Goal: Information Seeking & Learning: Learn about a topic

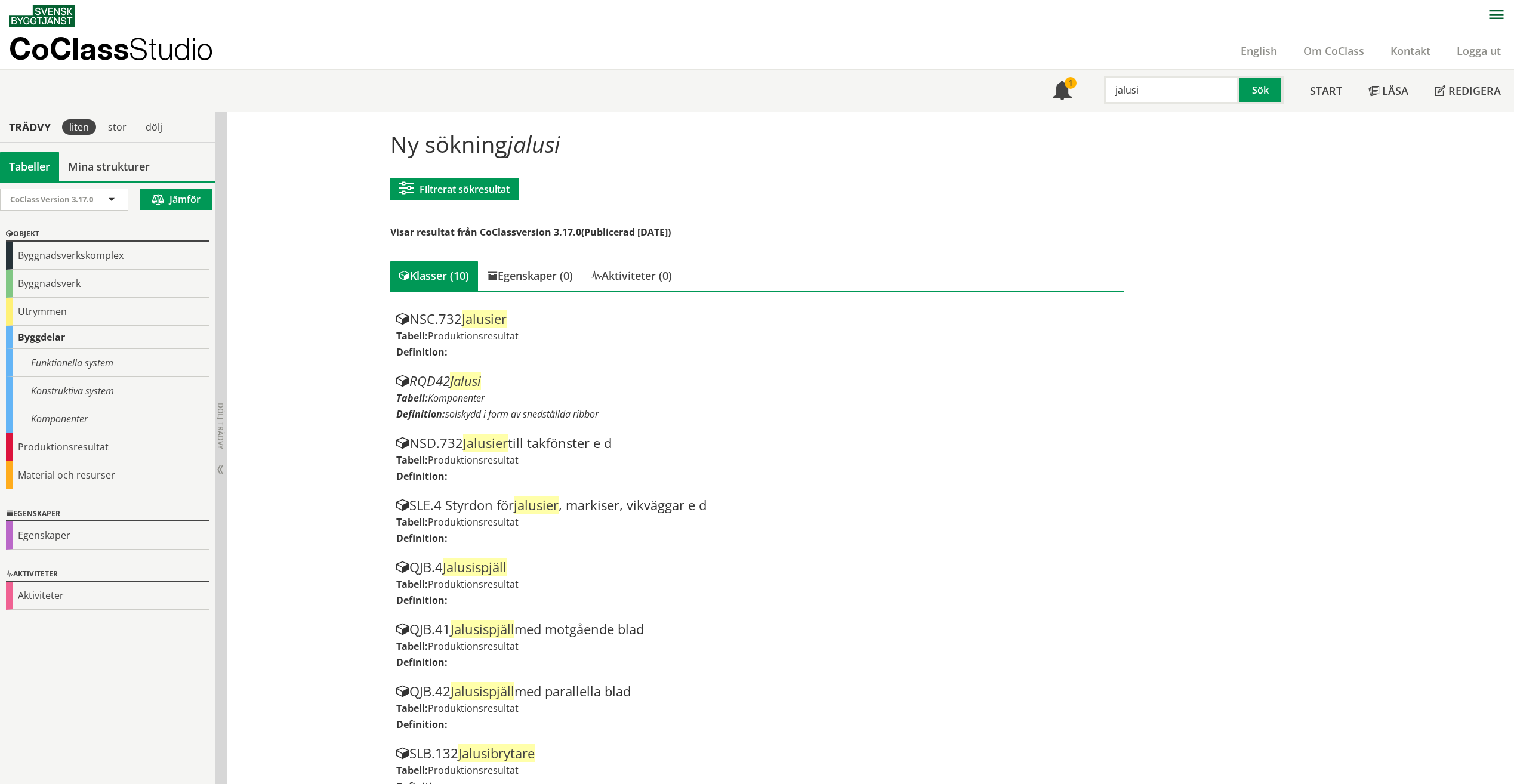
click at [1162, 88] on input "jalusi" at bounding box center [1172, 90] width 135 height 28
drag, startPoint x: 1160, startPoint y: 88, endPoint x: 1053, endPoint y: 72, distance: 108.2
click at [1048, 72] on div "Meny 1 jalusi Sök" at bounding box center [1169, 90] width 257 height 42
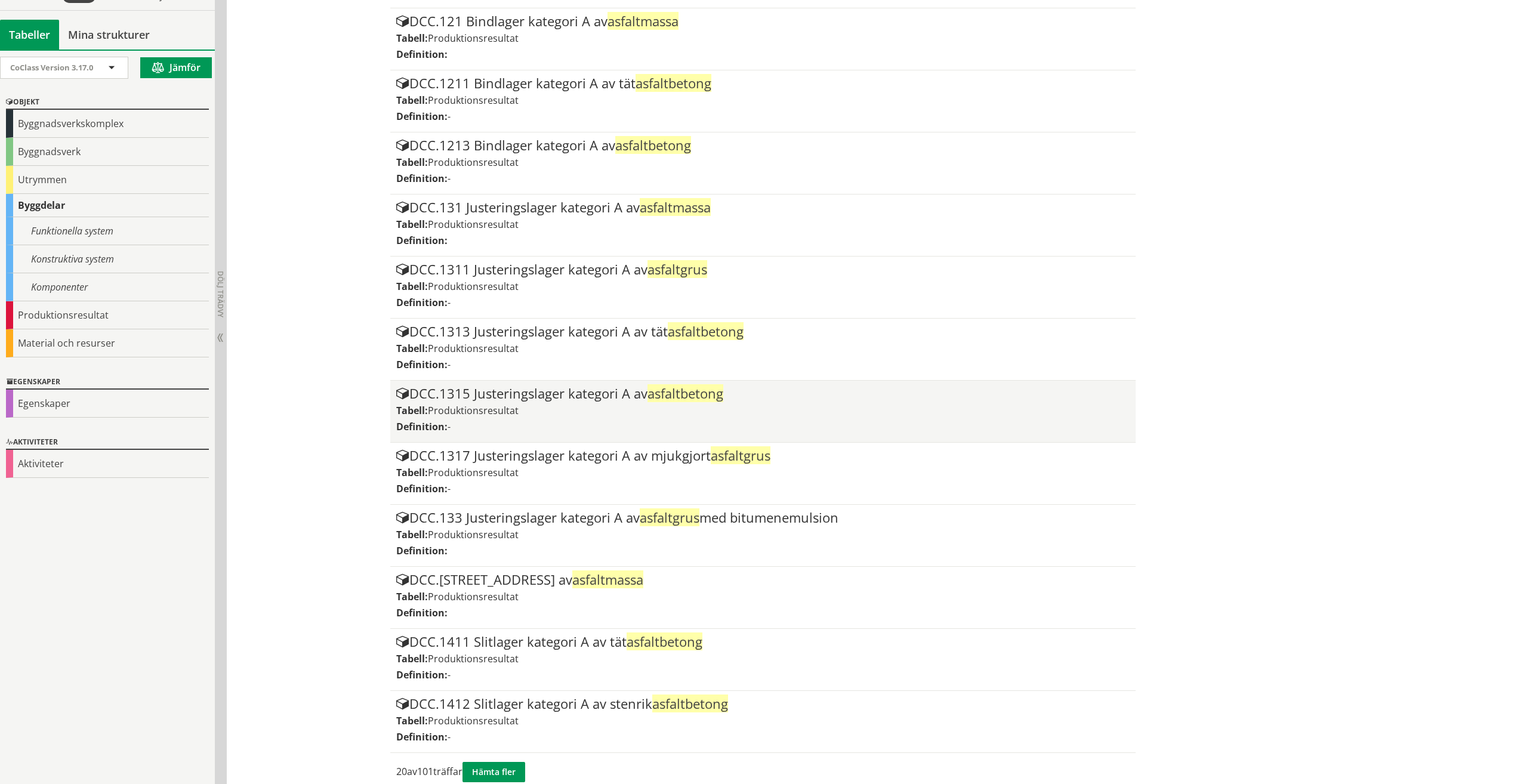
scroll to position [807, 0]
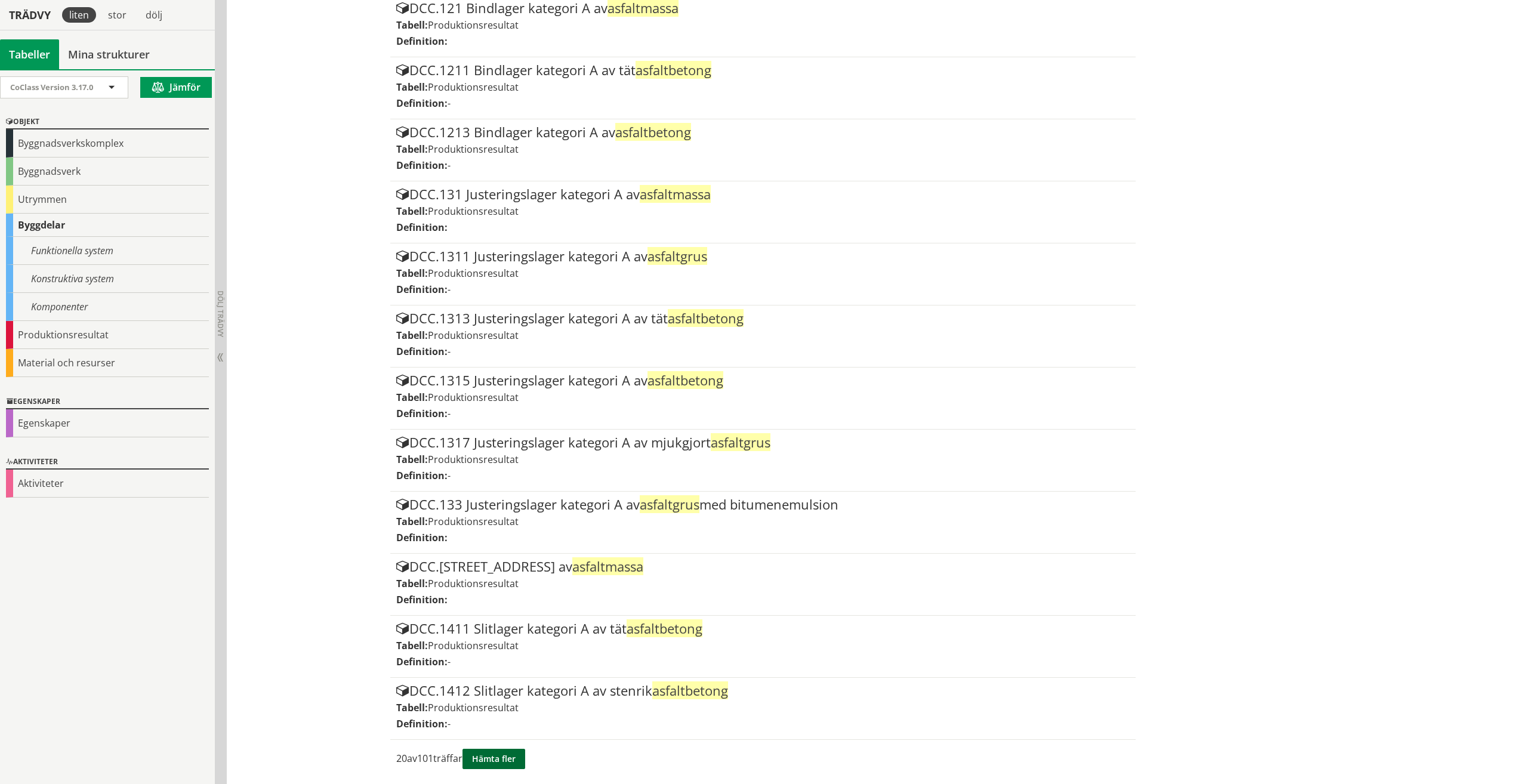
click at [508, 761] on button "Hämta fler" at bounding box center [494, 759] width 63 height 20
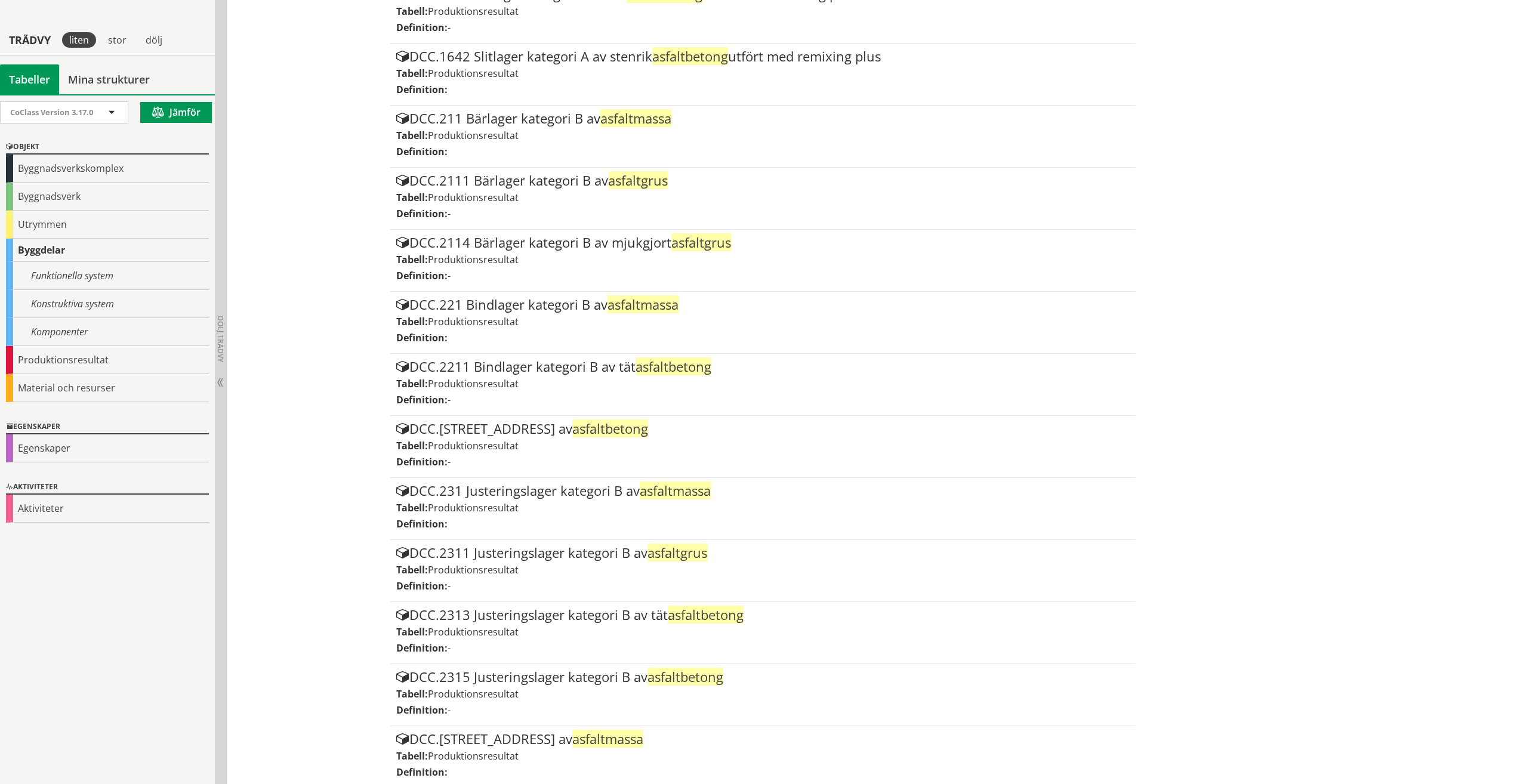
scroll to position [2049, 0]
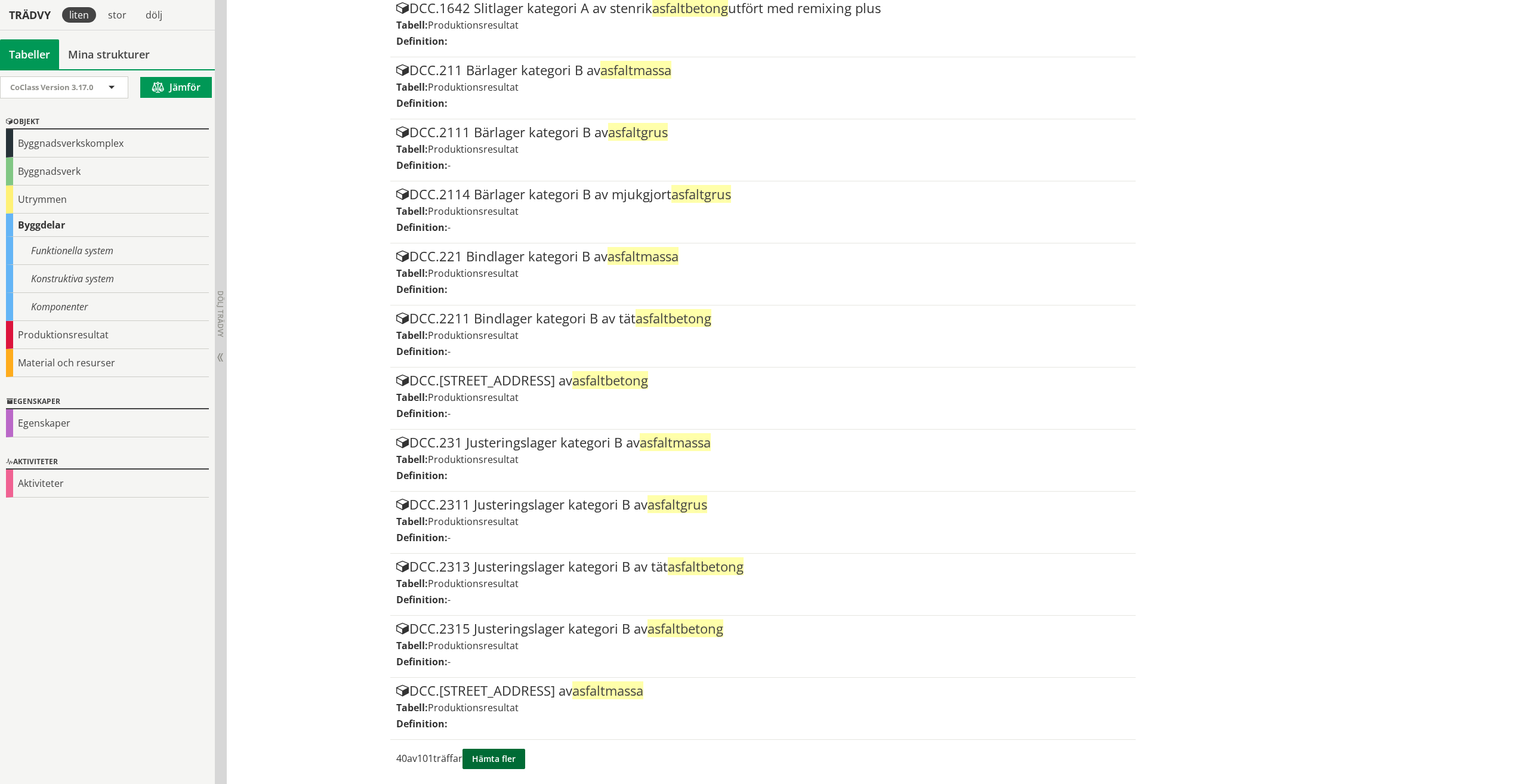
click at [502, 765] on button "Hämta fler" at bounding box center [494, 759] width 63 height 20
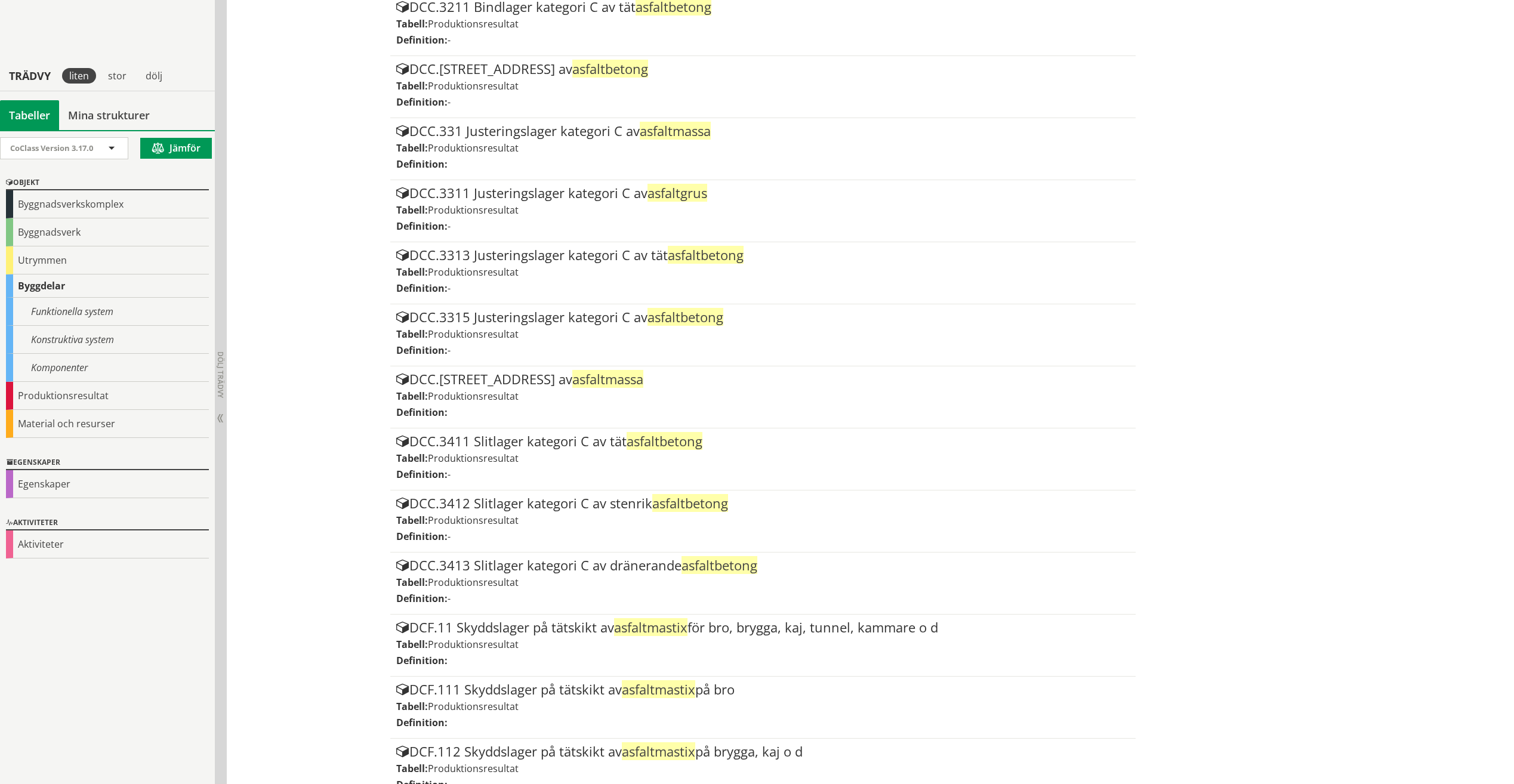
scroll to position [3289, 0]
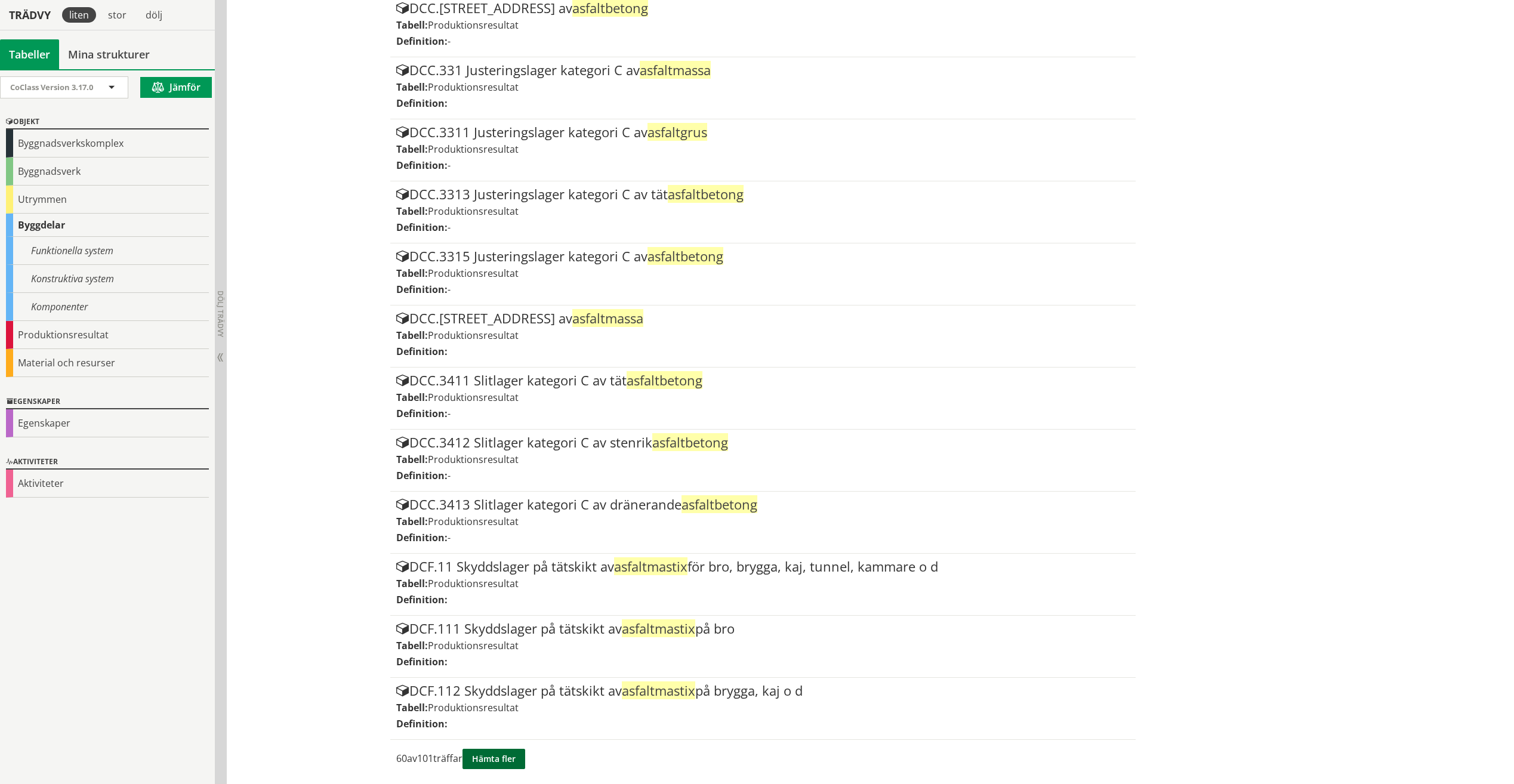
click at [505, 759] on button "Hämta fler" at bounding box center [494, 759] width 63 height 20
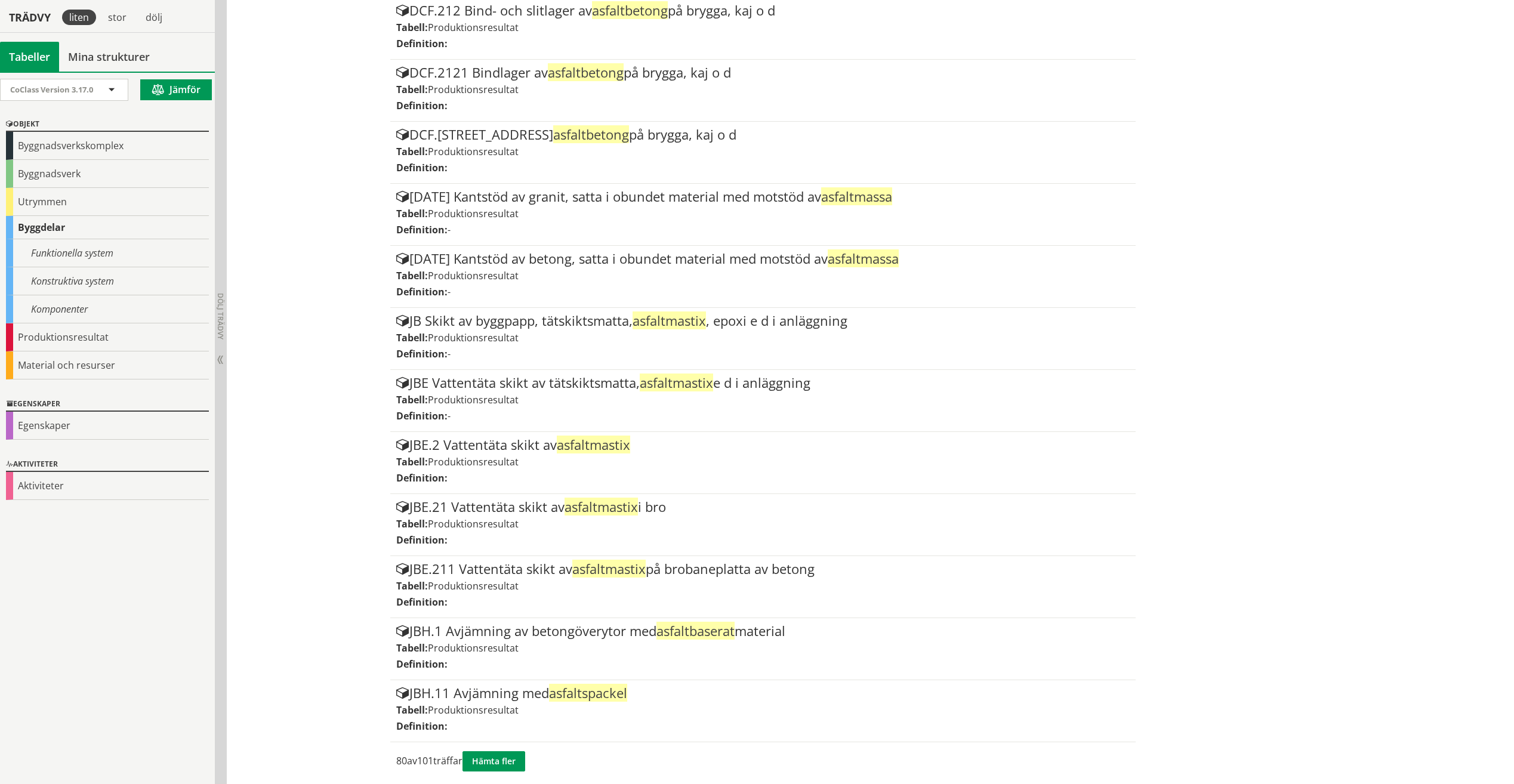
scroll to position [4531, 0]
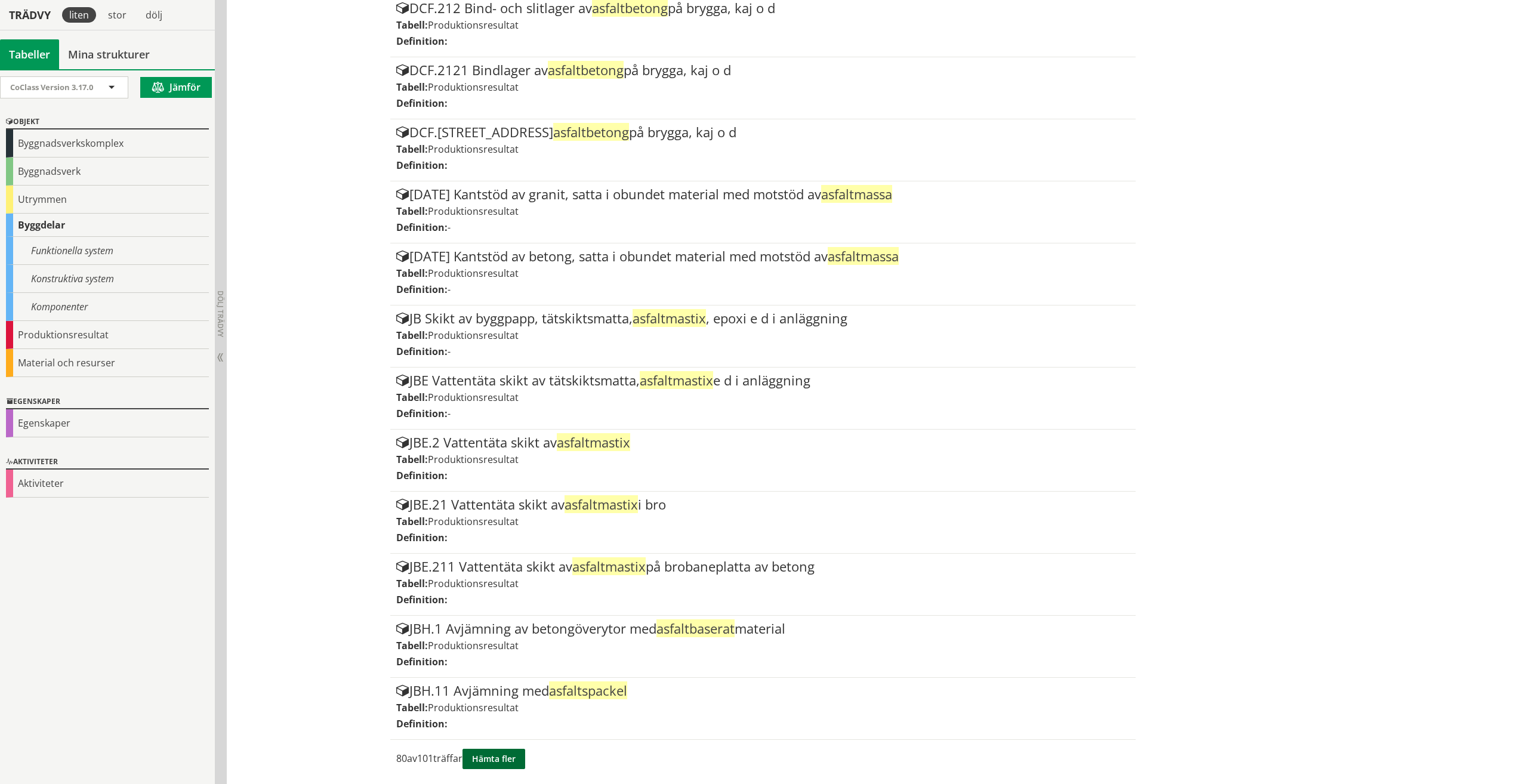
click at [511, 763] on button "Hämta fler" at bounding box center [494, 759] width 63 height 20
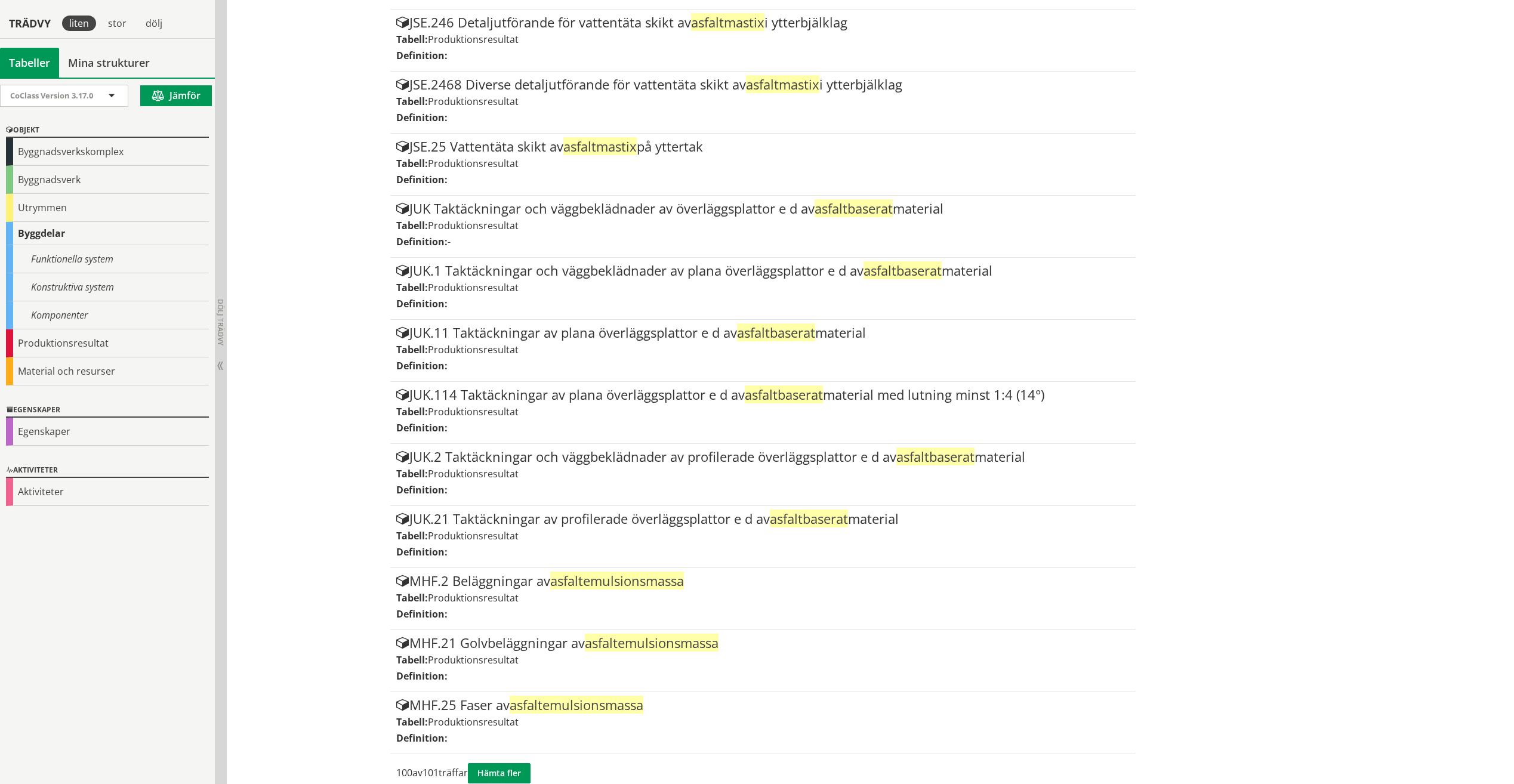
scroll to position [5772, 0]
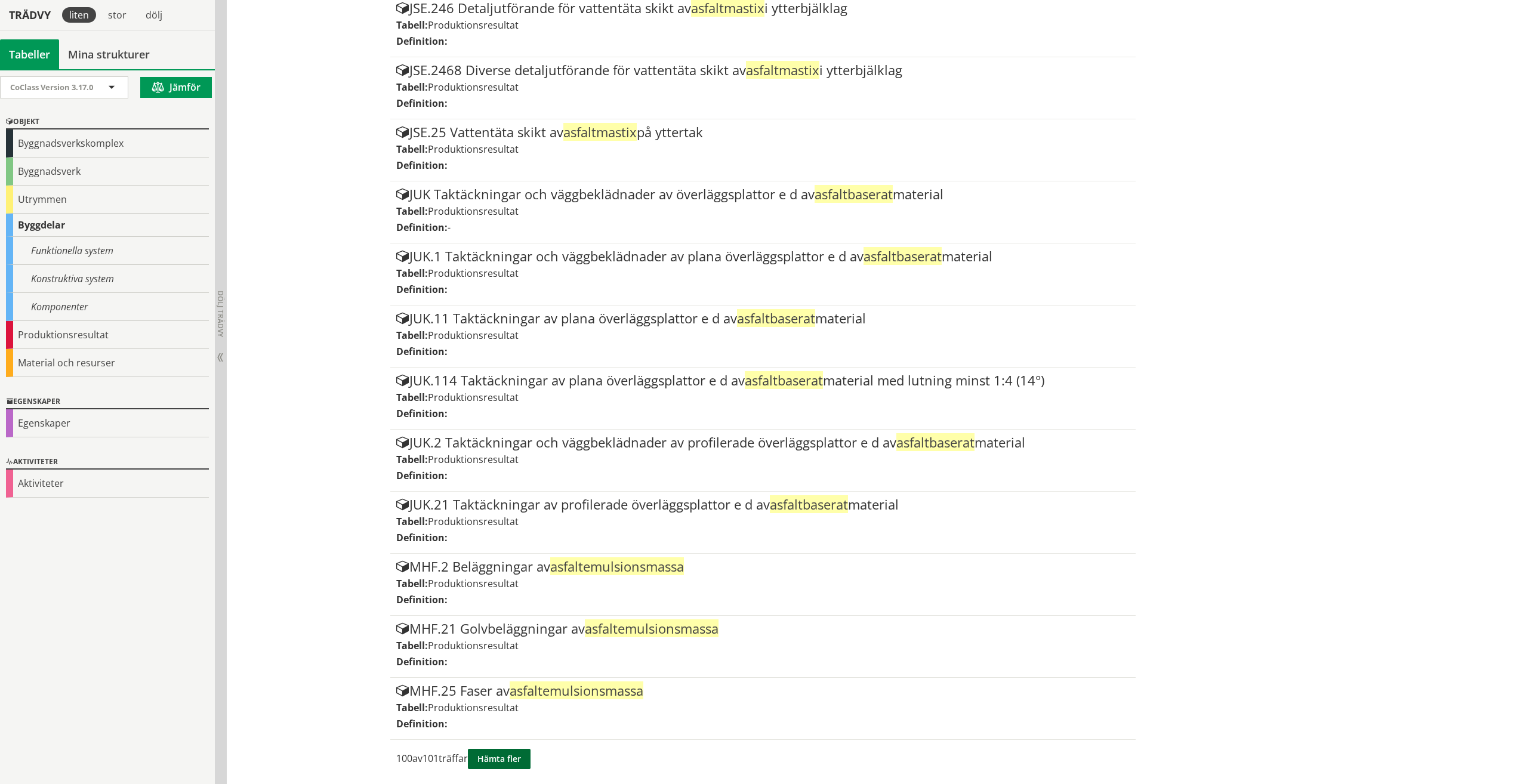
click at [499, 754] on button "Hämta fler" at bounding box center [499, 759] width 63 height 20
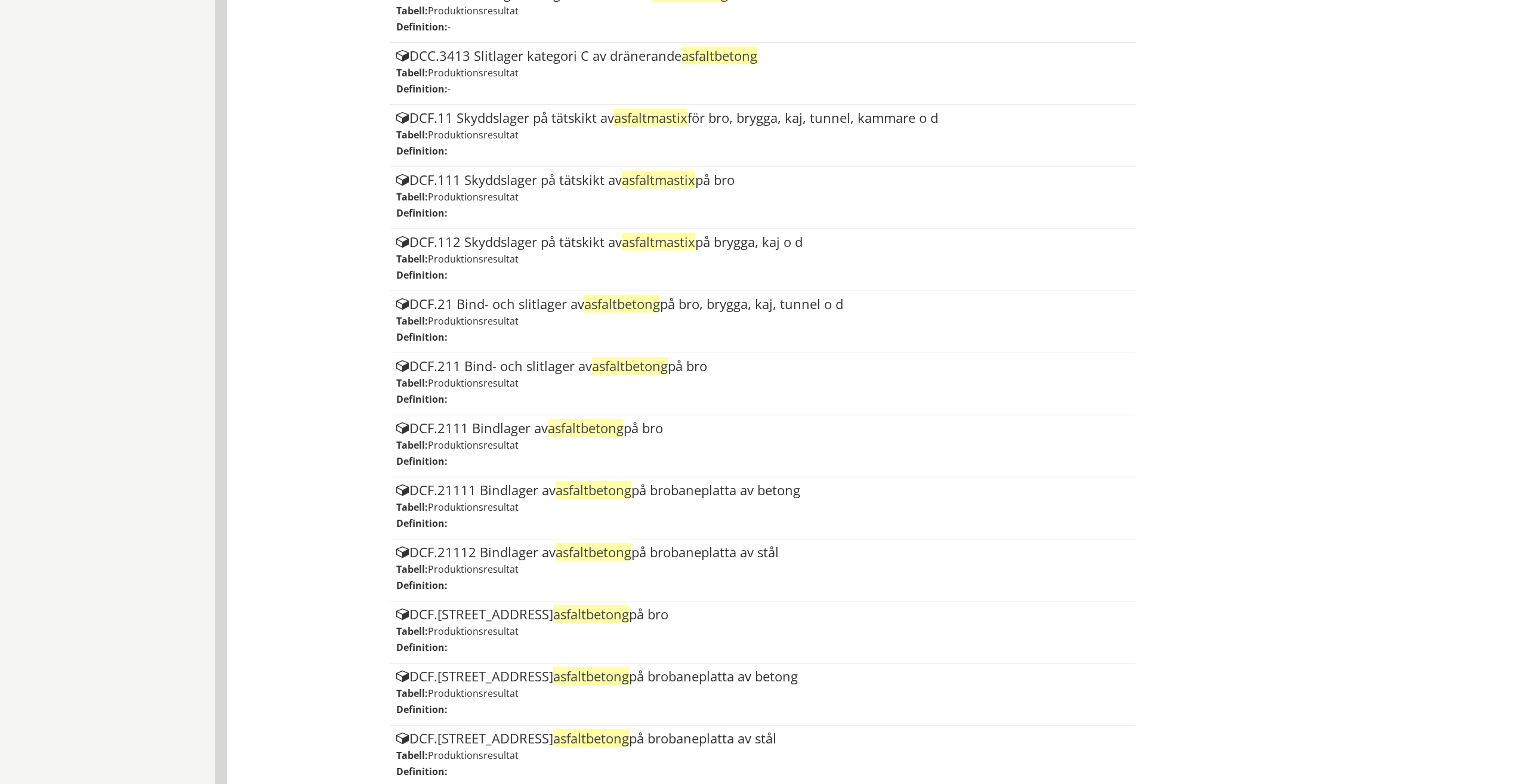
scroll to position [0, 0]
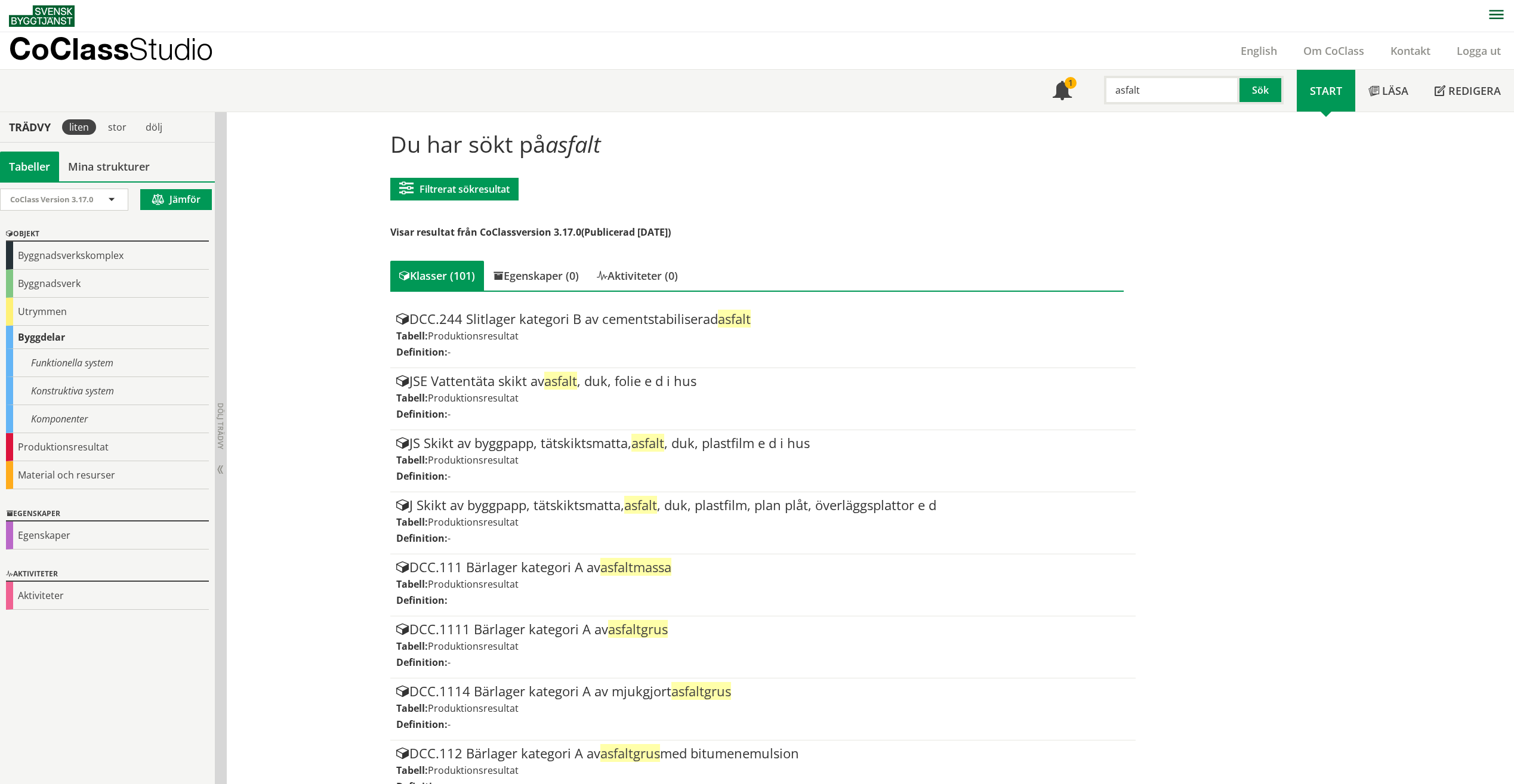
drag, startPoint x: 1174, startPoint y: 109, endPoint x: 1135, endPoint y: 108, distance: 39.0
click at [1135, 108] on div "Meny 1 asfalt Sök" at bounding box center [1169, 90] width 257 height 42
drag, startPoint x: 1195, startPoint y: 93, endPoint x: 1129, endPoint y: 91, distance: 66.0
click at [1129, 91] on input "asfalt" at bounding box center [1172, 90] width 135 height 28
type input "a"
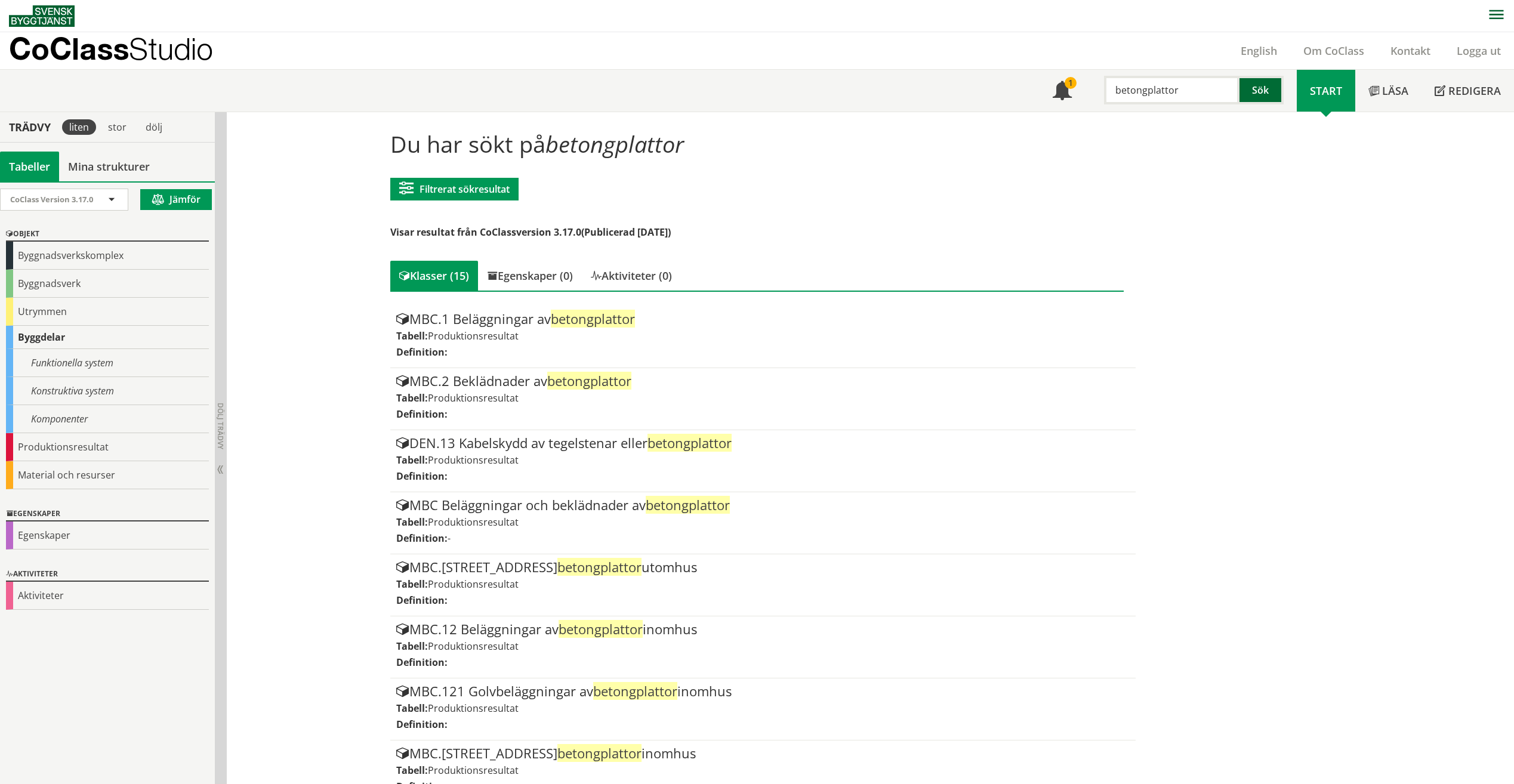
click at [1282, 93] on button "Sök" at bounding box center [1261, 90] width 44 height 28
drag, startPoint x: 1194, startPoint y: 85, endPoint x: 1041, endPoint y: 92, distance: 153.2
click at [1041, 92] on div "Meny 1 betongplattor Sök" at bounding box center [1169, 90] width 257 height 42
type input "sten"
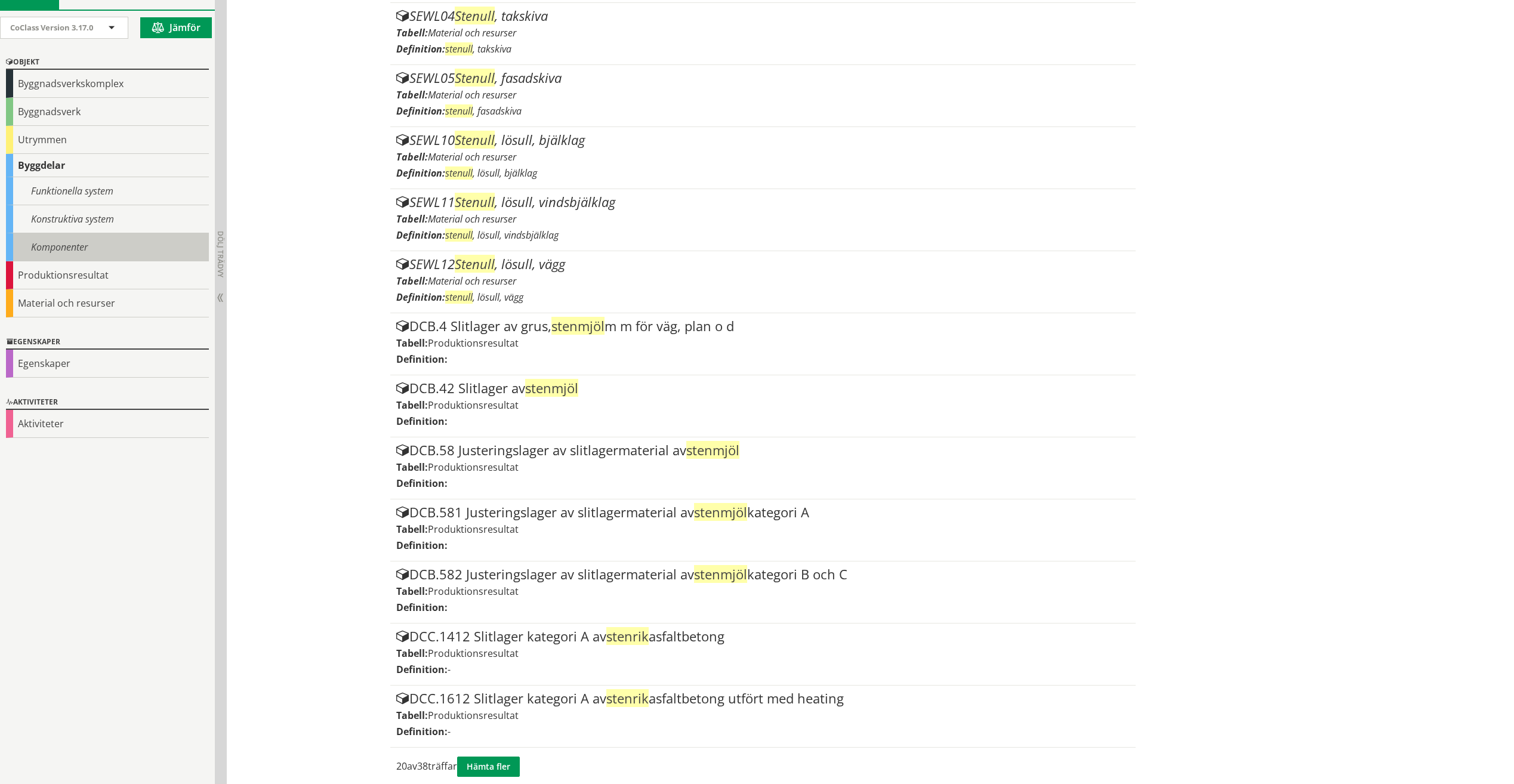
scroll to position [807, 0]
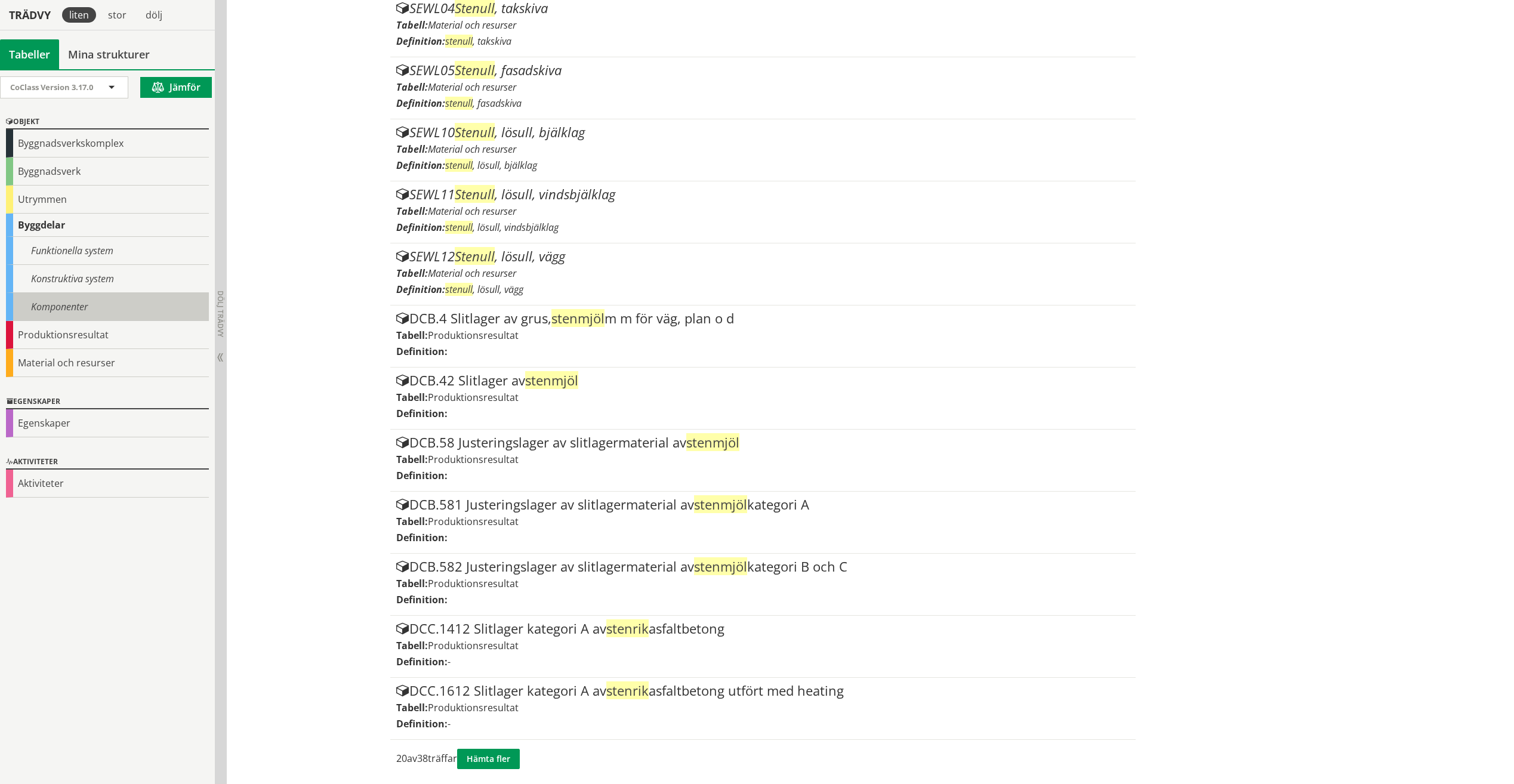
click at [83, 303] on div "Komponenter" at bounding box center [107, 307] width 203 height 28
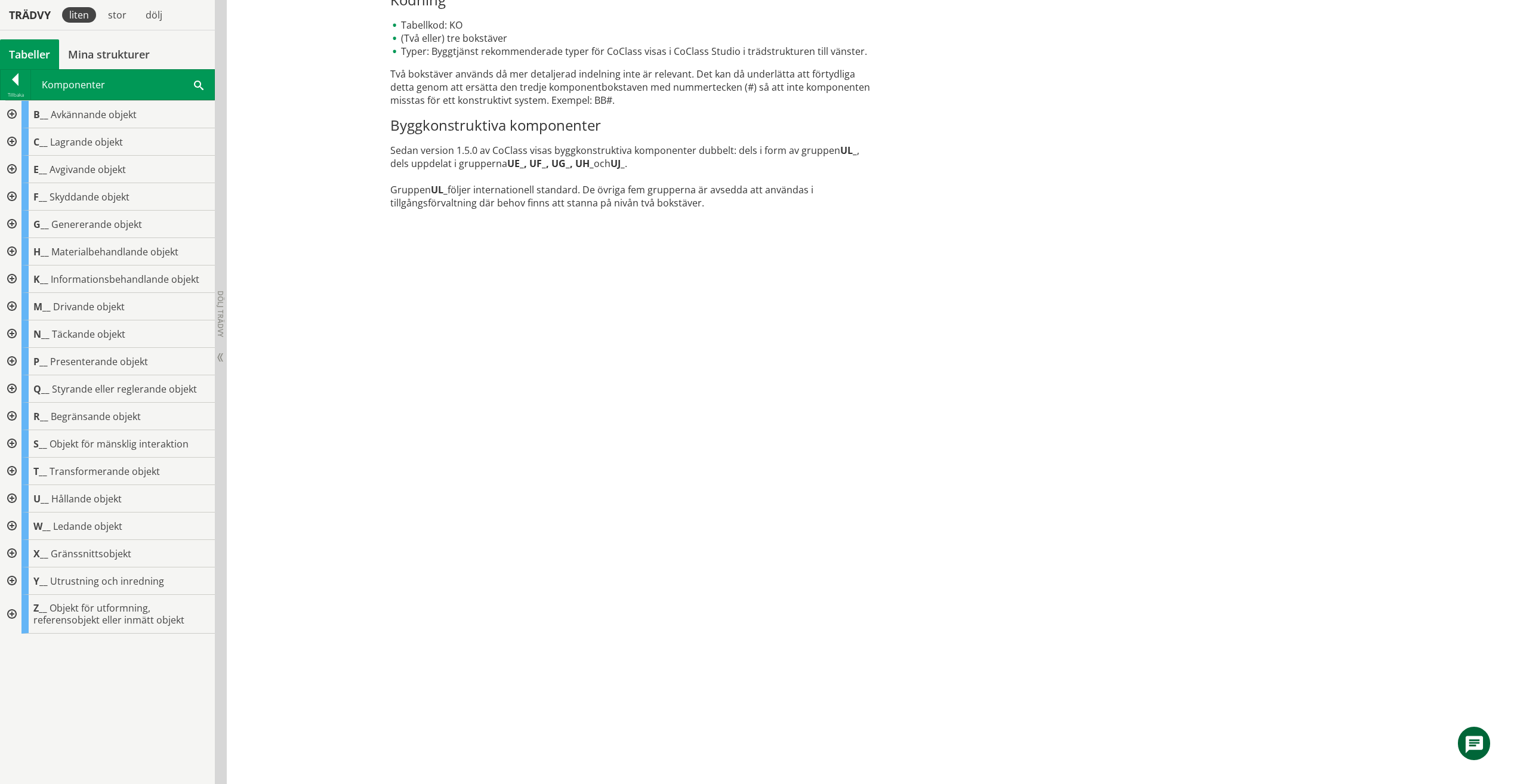
click at [7, 333] on div at bounding box center [10, 334] width 22 height 28
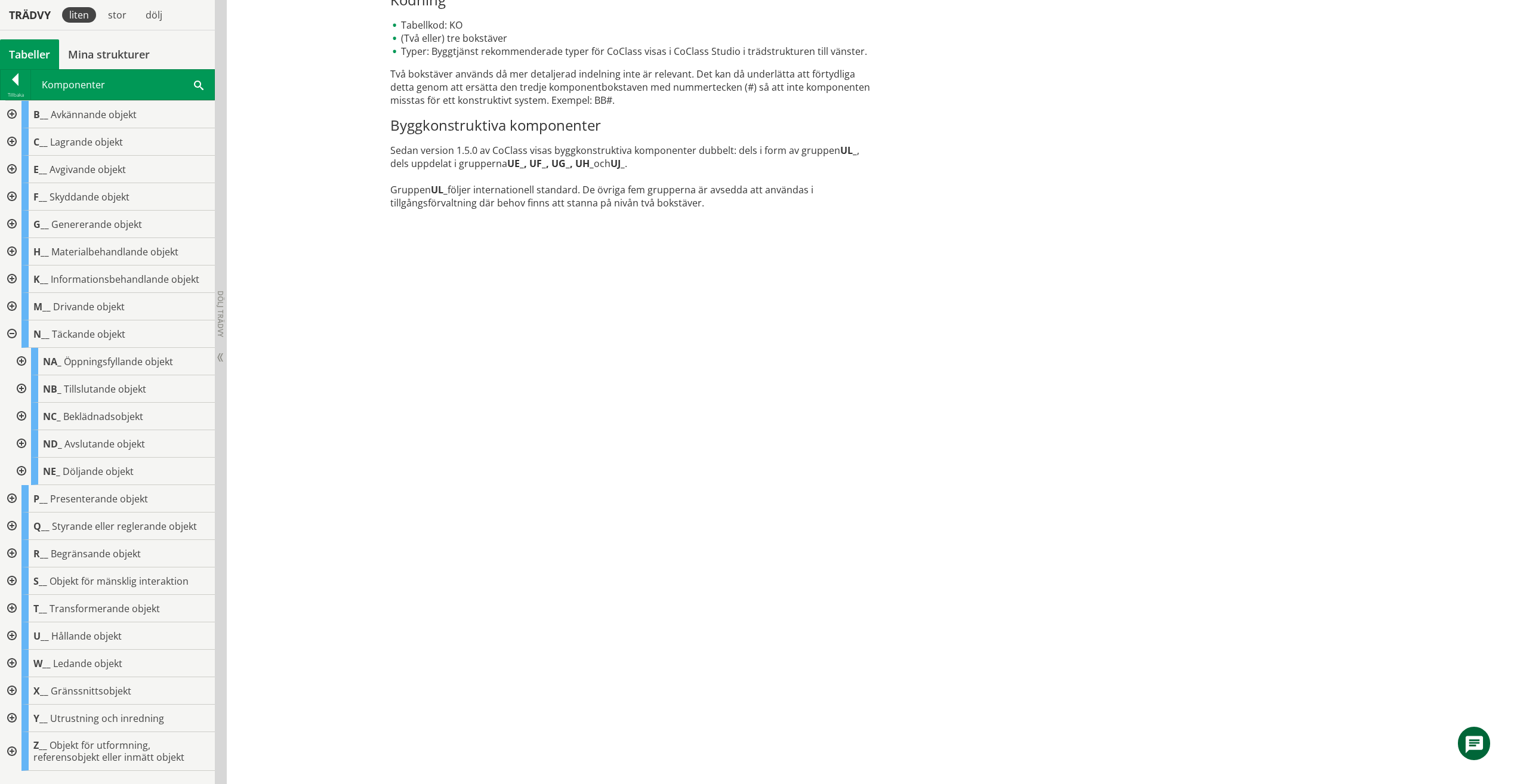
click at [28, 411] on div at bounding box center [20, 416] width 22 height 28
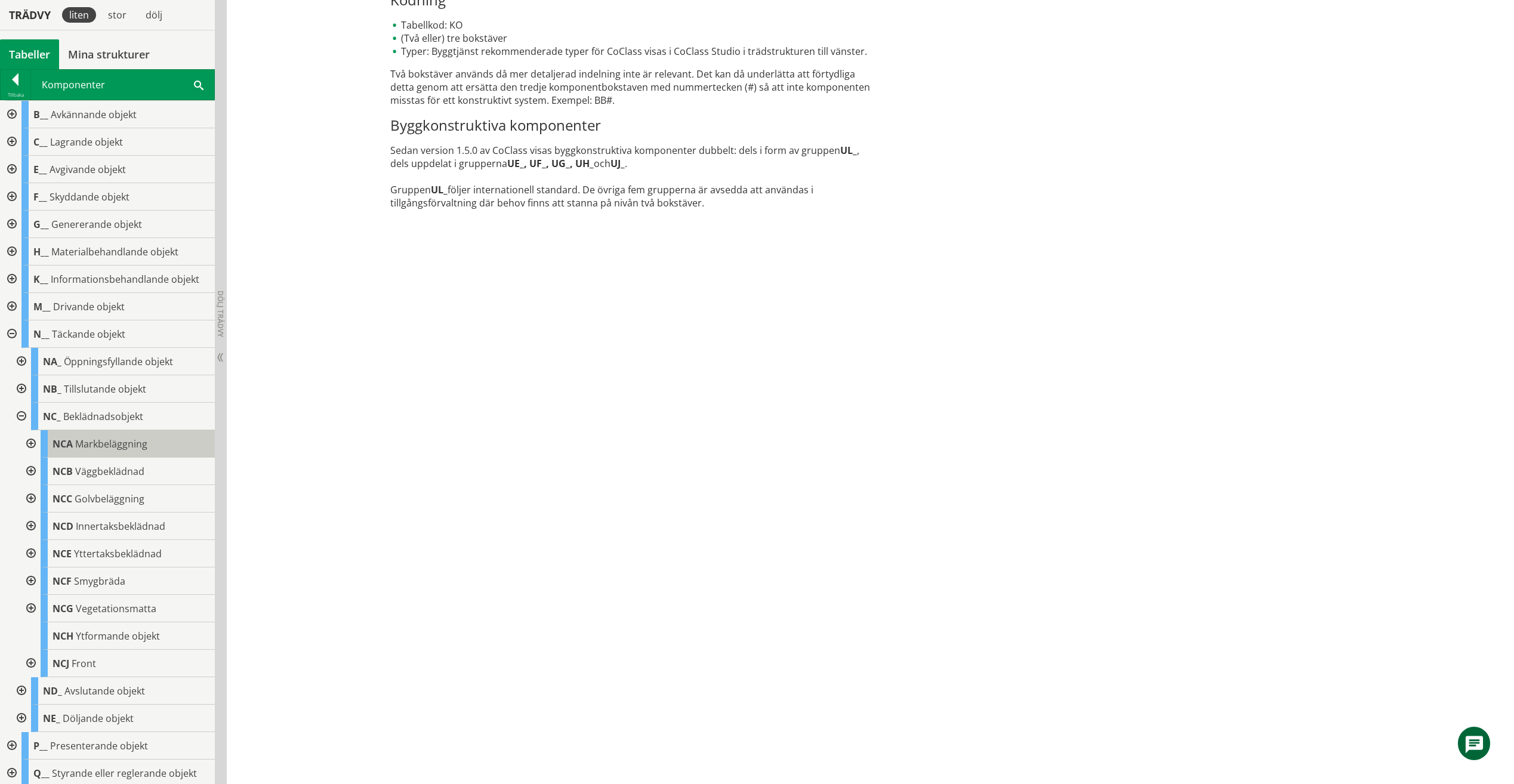
click at [136, 437] on span "Markbeläggning" at bounding box center [111, 444] width 73 height 13
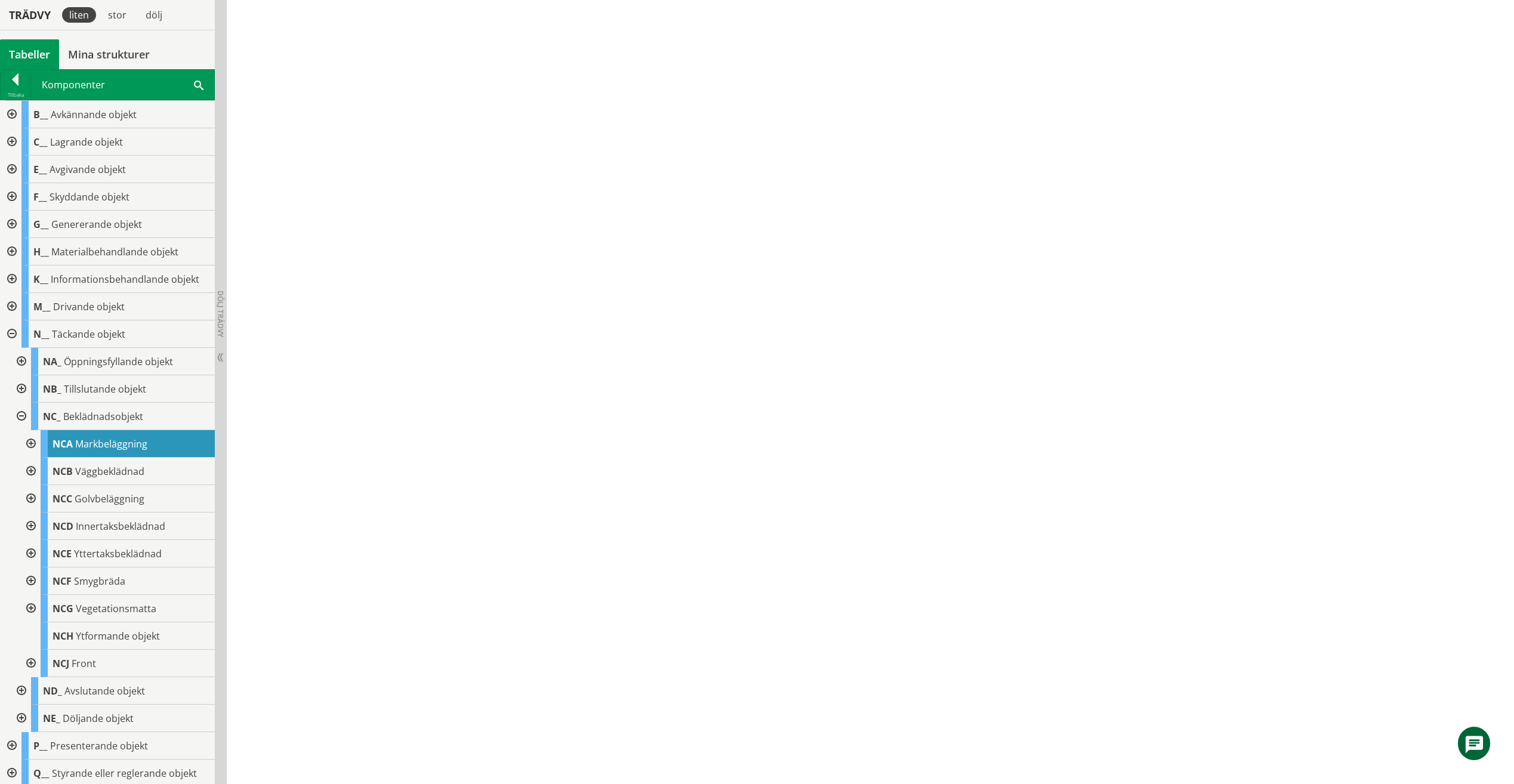
click at [34, 445] on div at bounding box center [30, 444] width 22 height 28
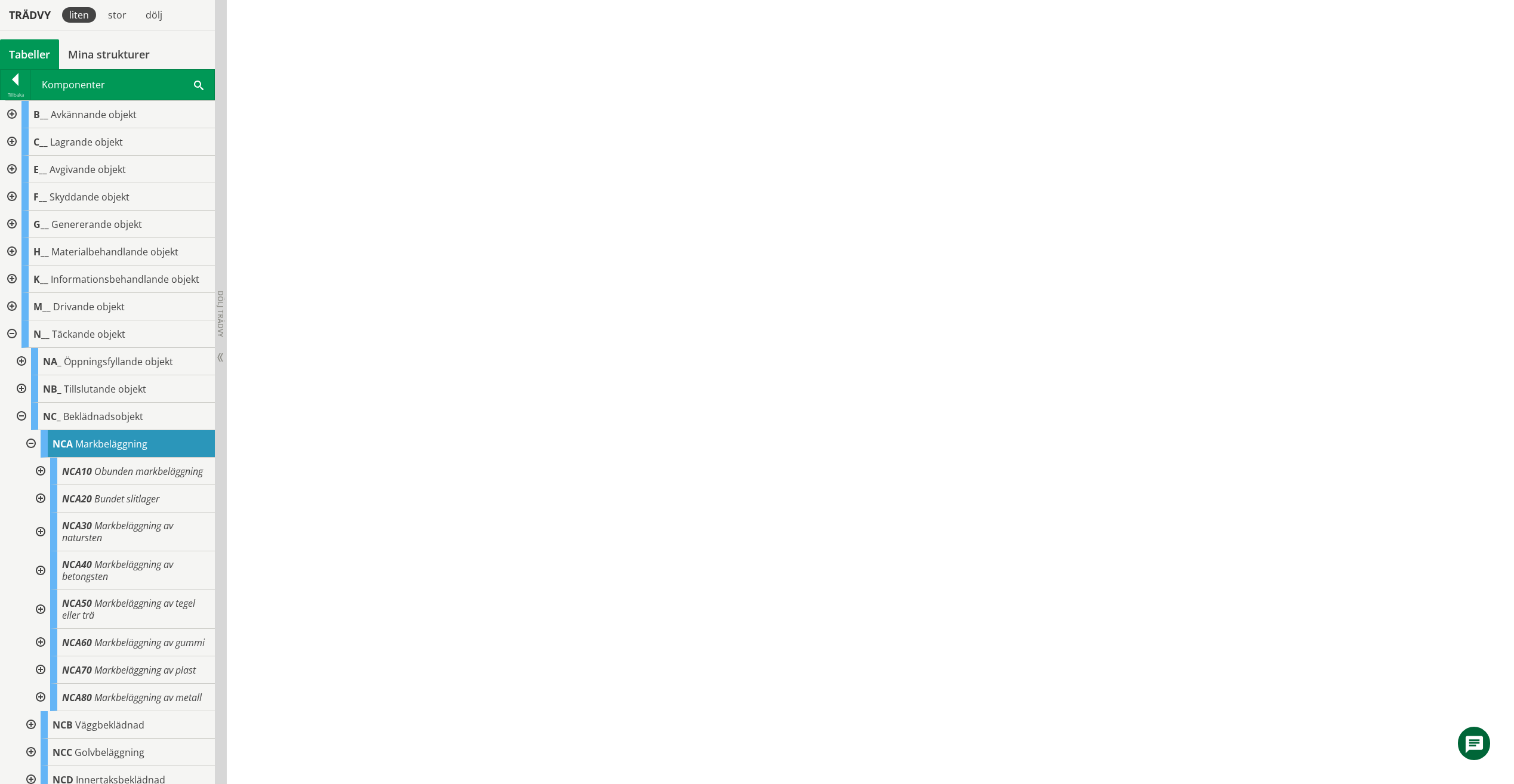
click at [37, 508] on div at bounding box center [39, 499] width 22 height 28
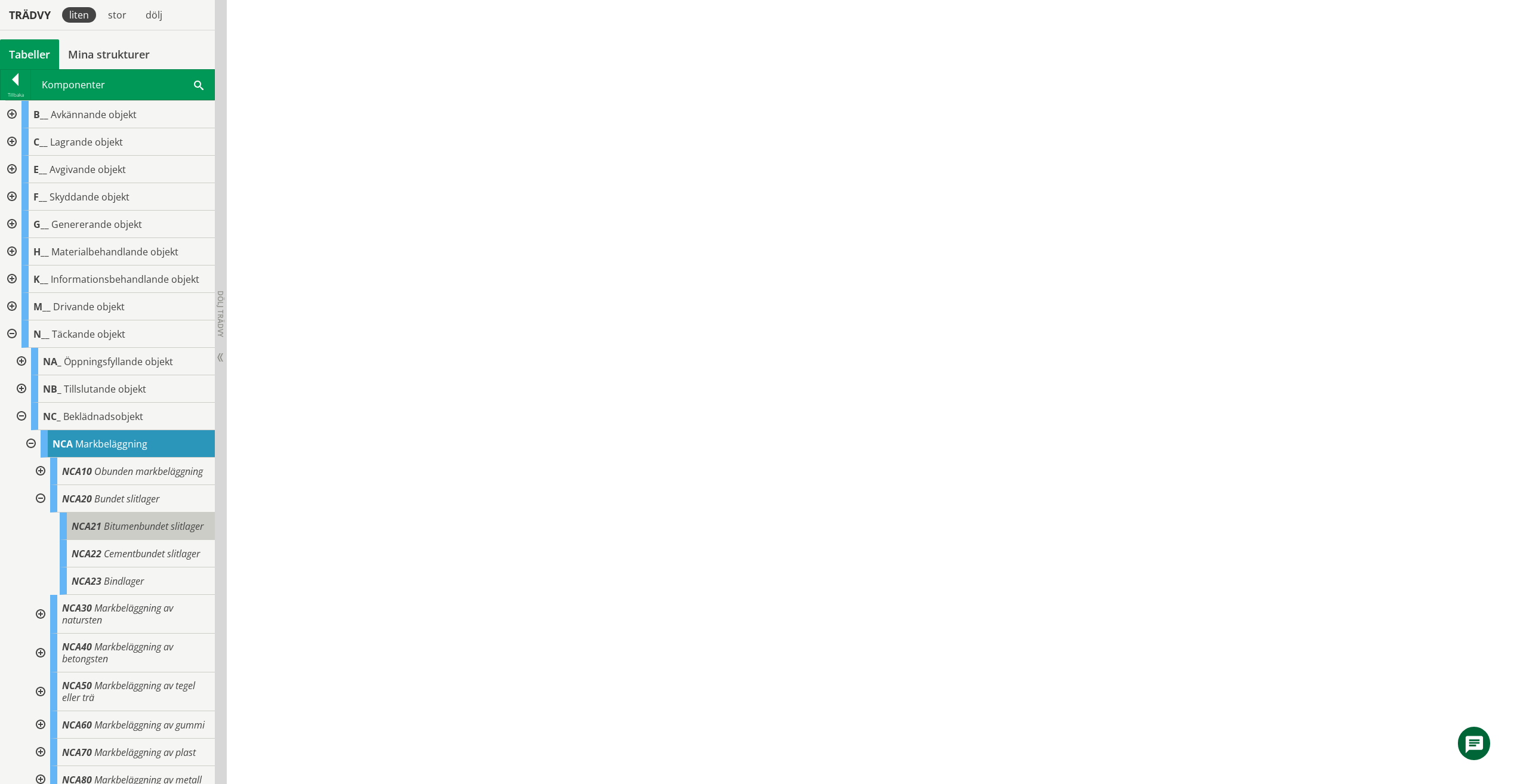
click at [104, 533] on span "Bitumenbundet slitlager" at bounding box center [153, 526] width 99 height 13
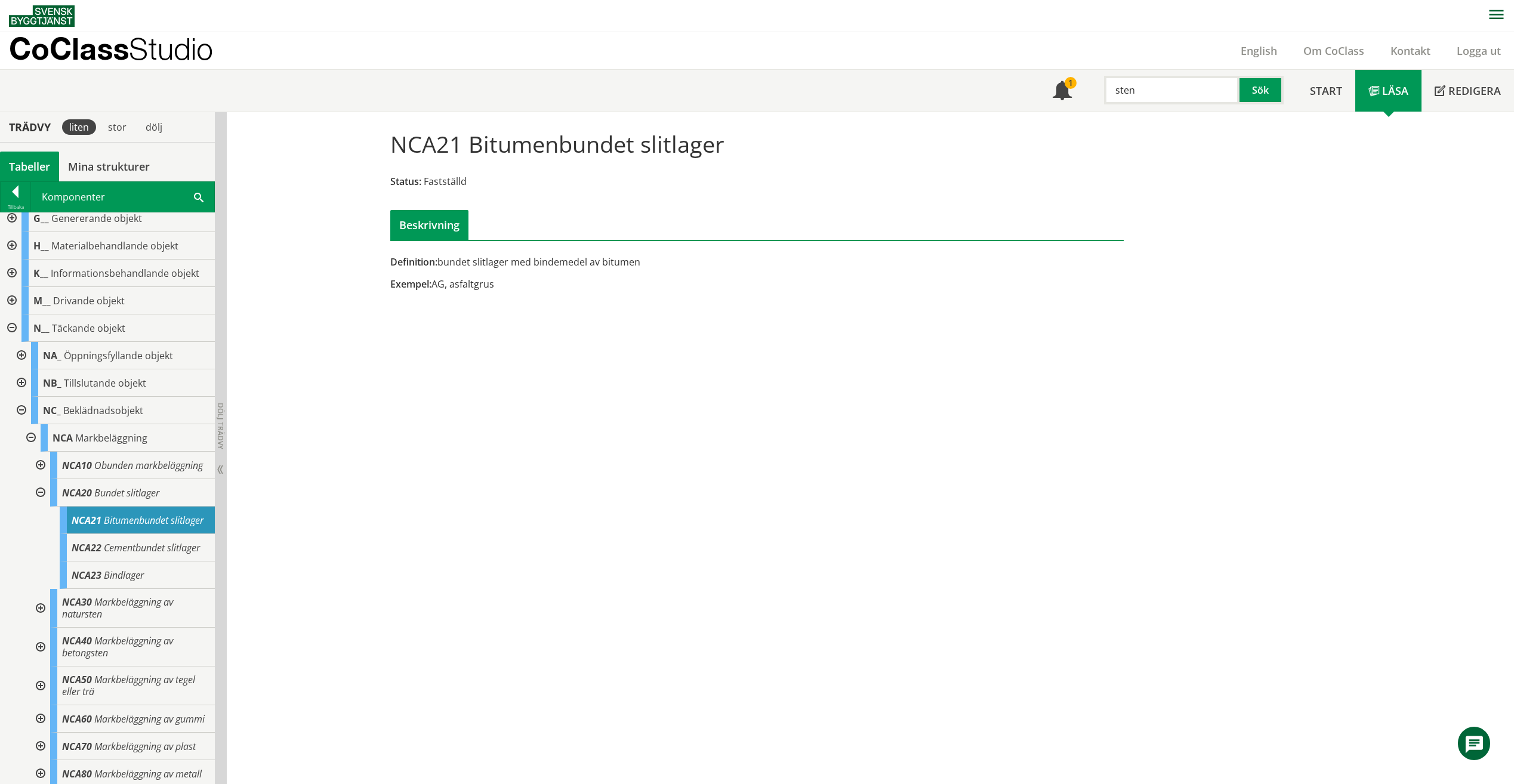
scroll to position [119, 0]
click at [35, 504] on div at bounding box center [39, 492] width 22 height 28
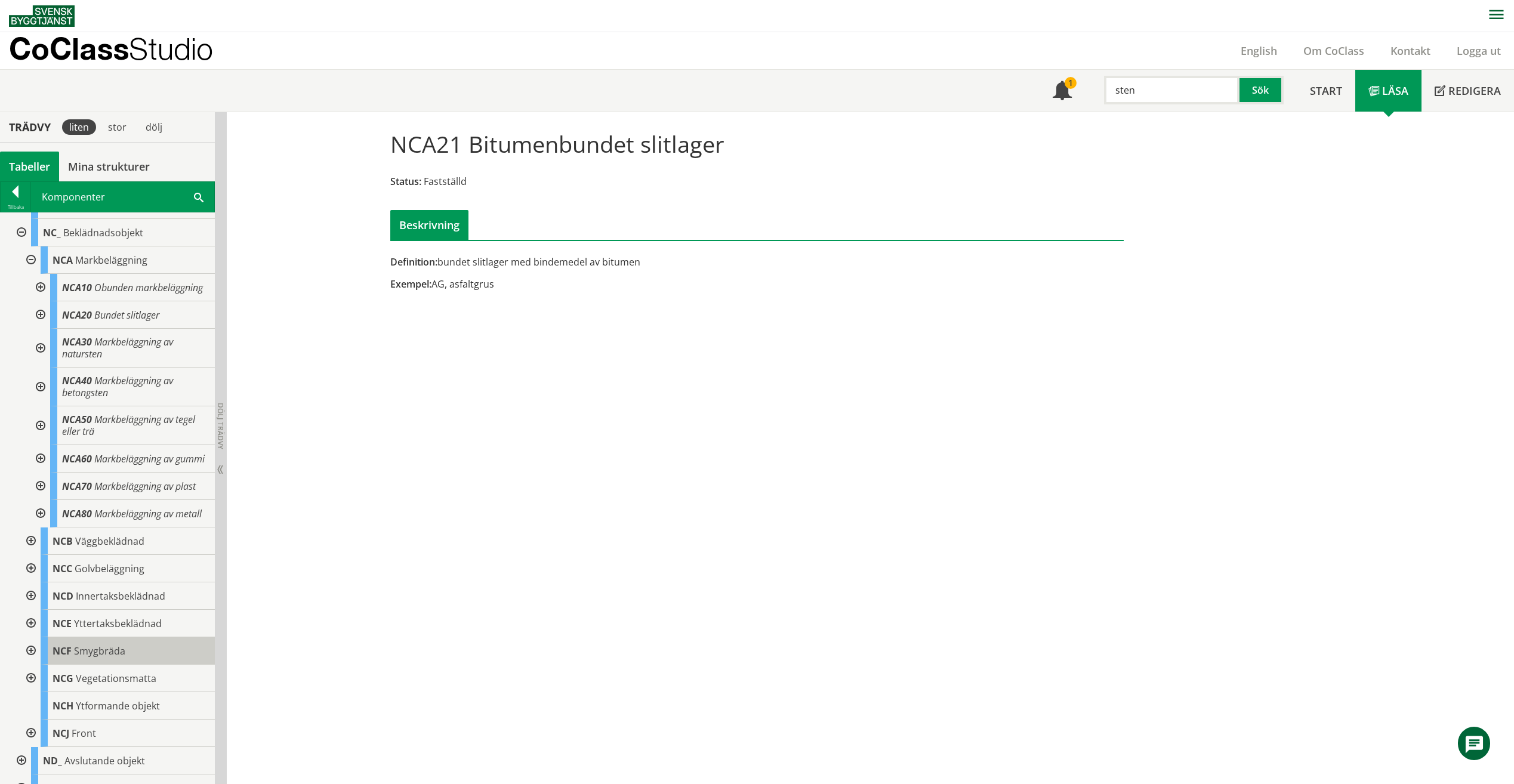
scroll to position [297, 0]
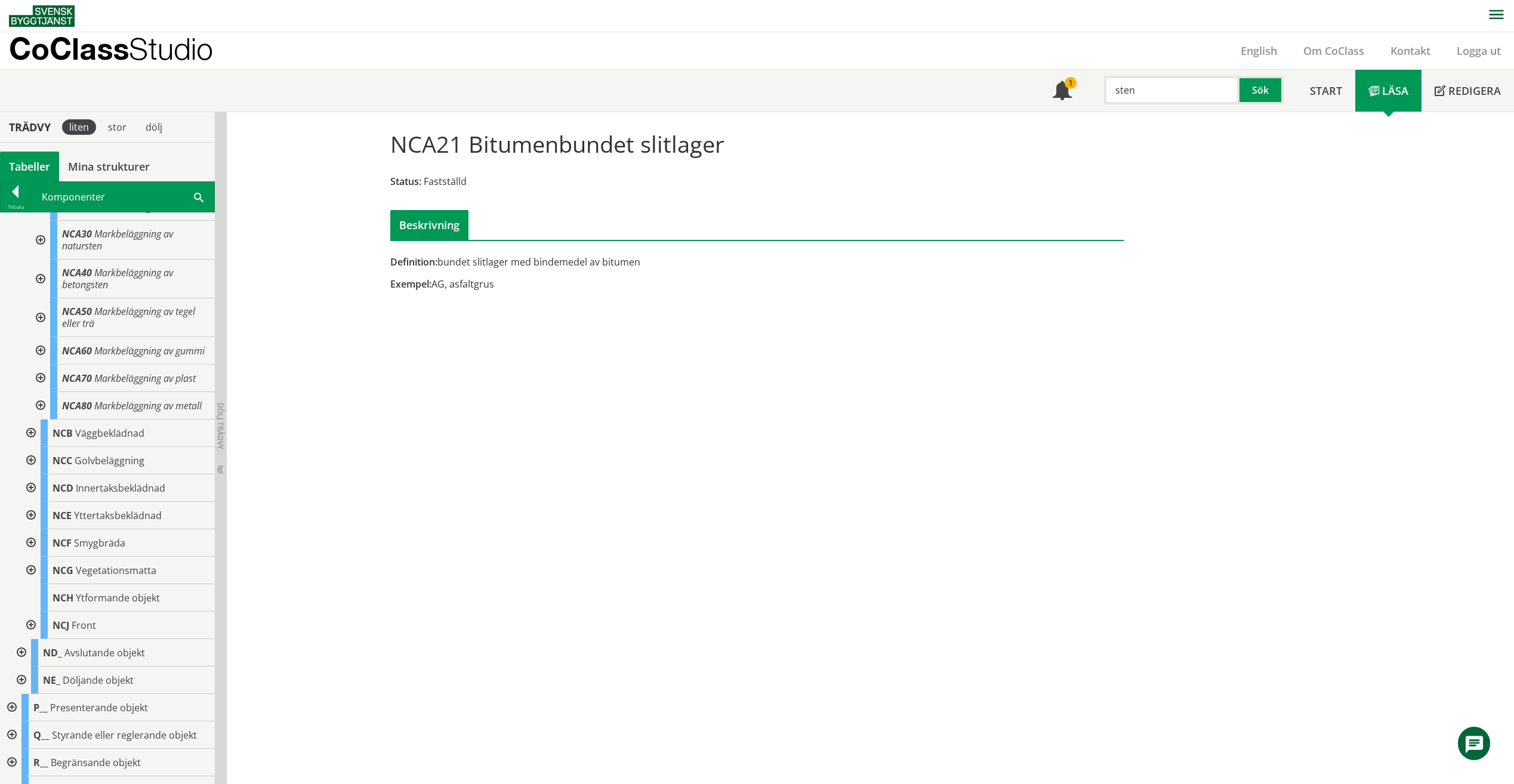
click at [31, 584] on div at bounding box center [30, 570] width 22 height 28
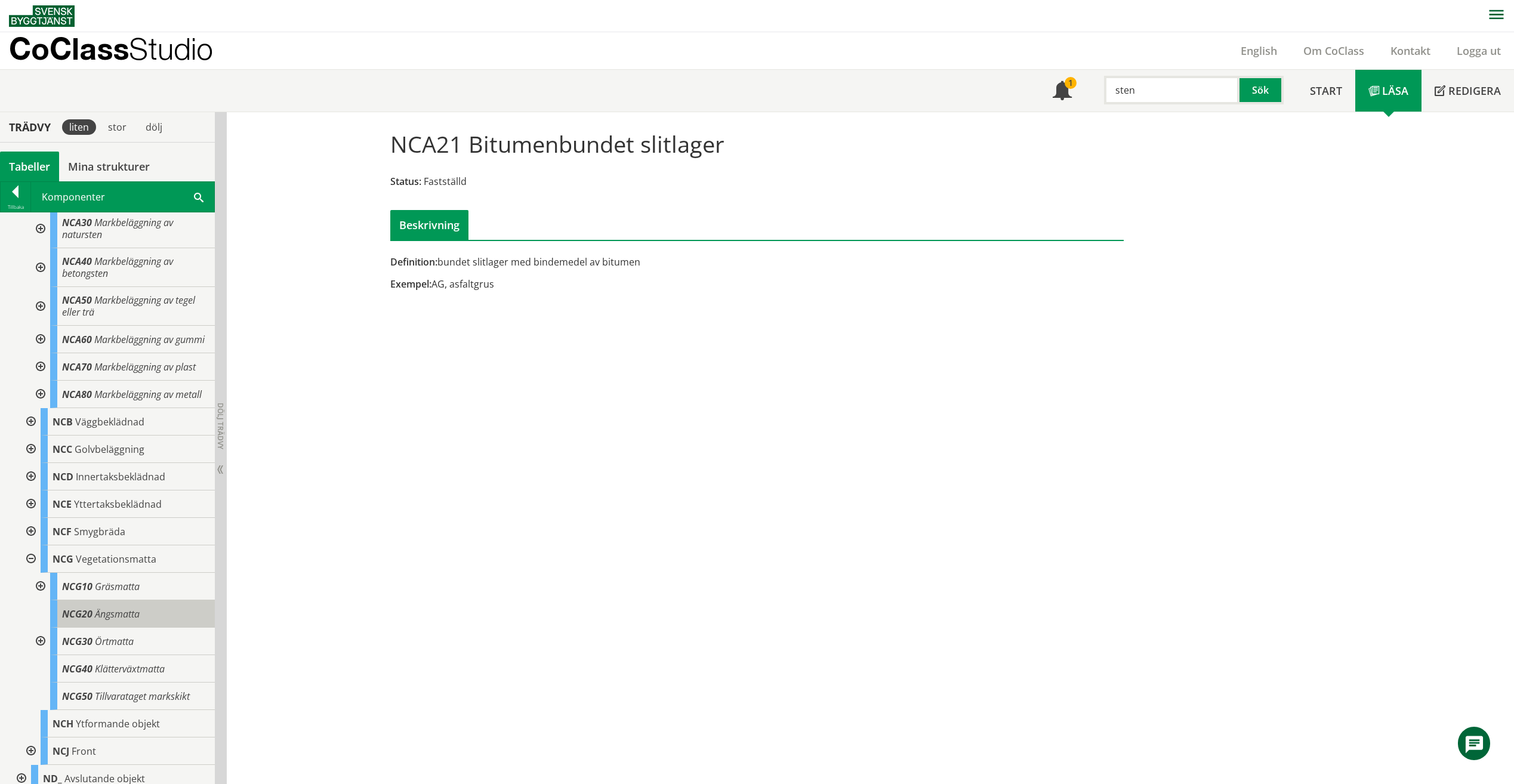
scroll to position [416, 0]
click at [28, 572] on div at bounding box center [30, 558] width 22 height 28
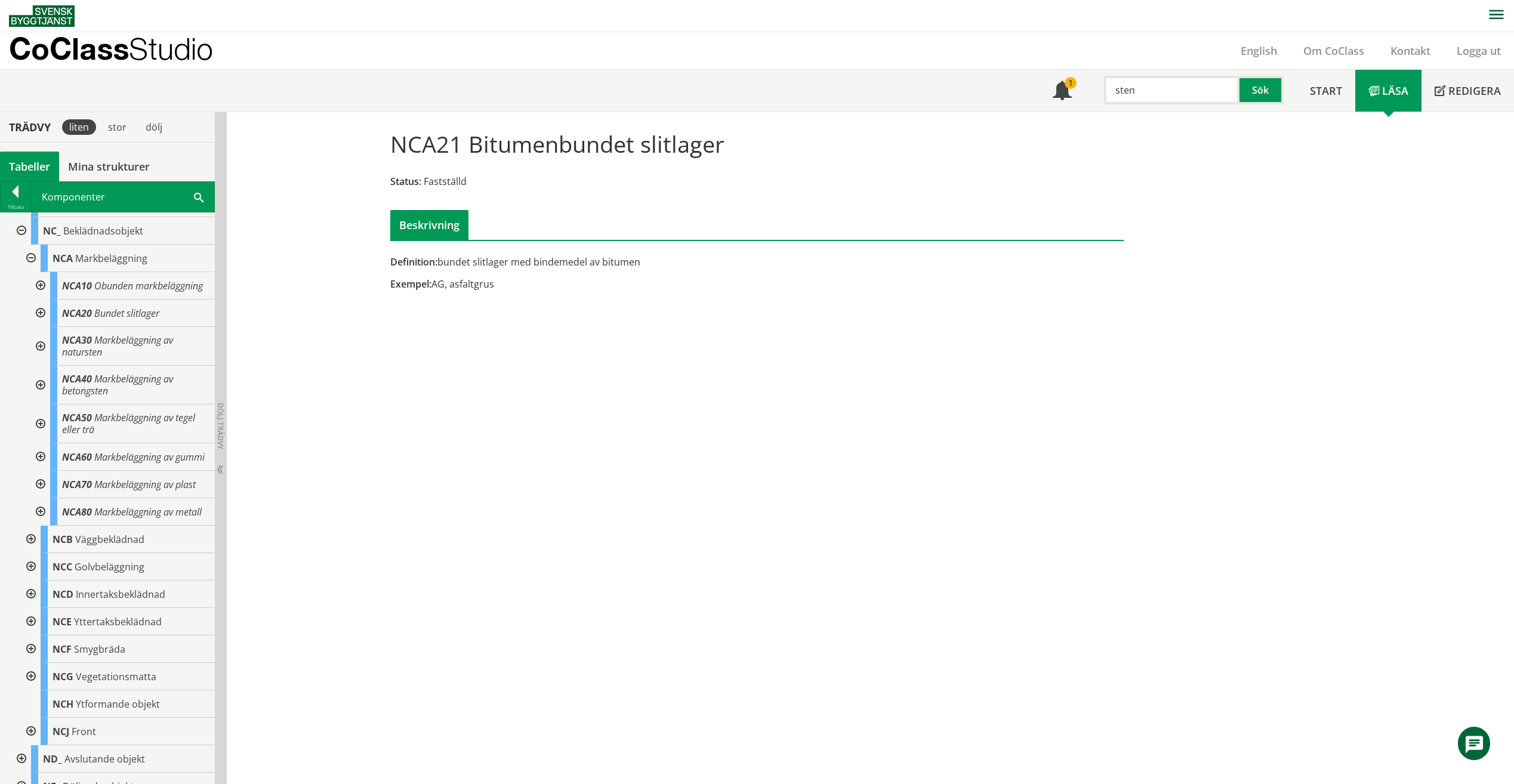
scroll to position [297, 0]
click at [27, 636] on div at bounding box center [30, 622] width 22 height 28
click at [32, 636] on div at bounding box center [30, 622] width 22 height 28
click at [34, 499] on div at bounding box center [39, 485] width 22 height 28
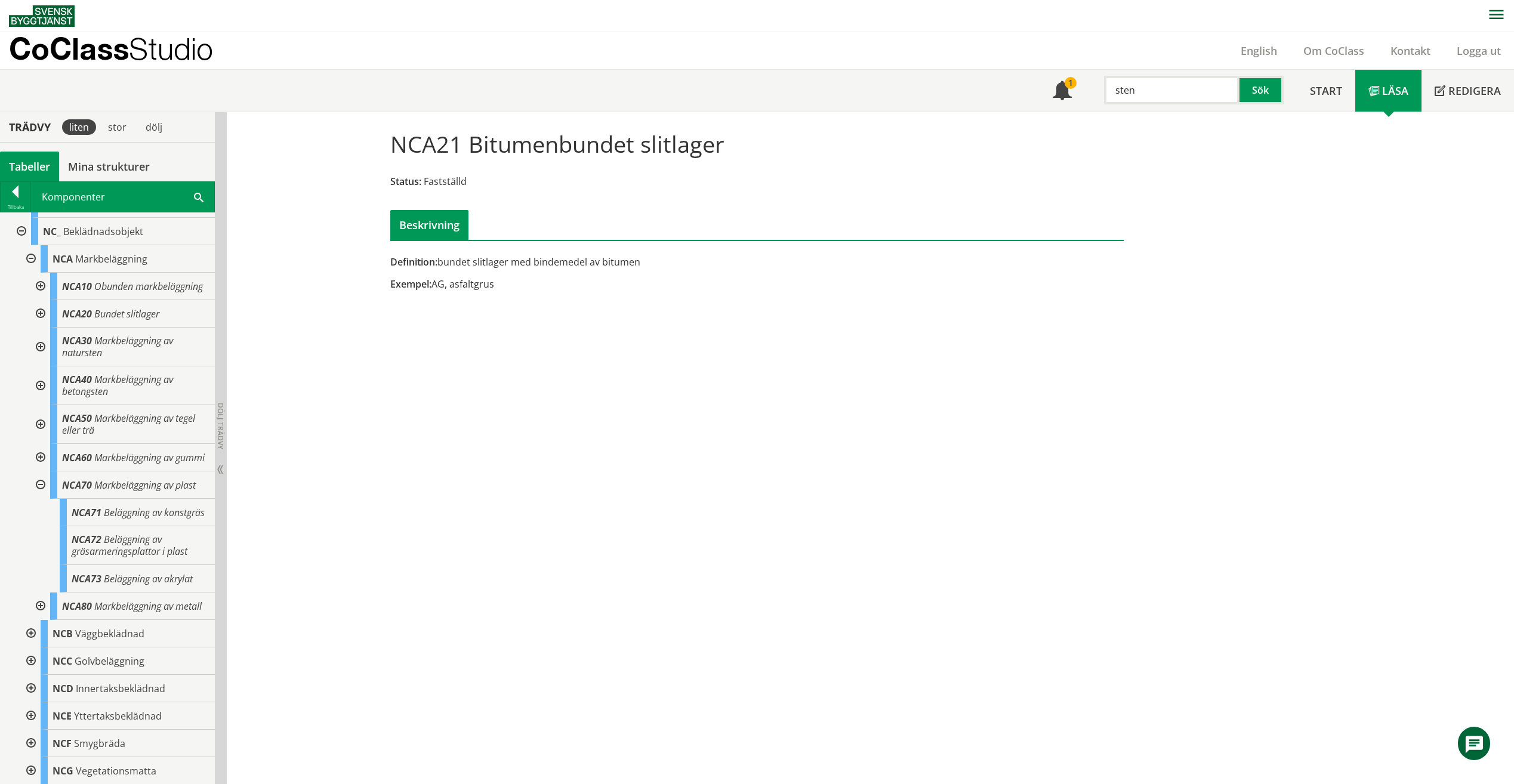
click at [43, 499] on div at bounding box center [39, 485] width 22 height 28
click at [45, 526] on div at bounding box center [39, 512] width 22 height 28
click at [42, 526] on div at bounding box center [39, 512] width 22 height 28
click at [40, 429] on div at bounding box center [39, 425] width 22 height 39
click at [43, 436] on div at bounding box center [39, 425] width 22 height 39
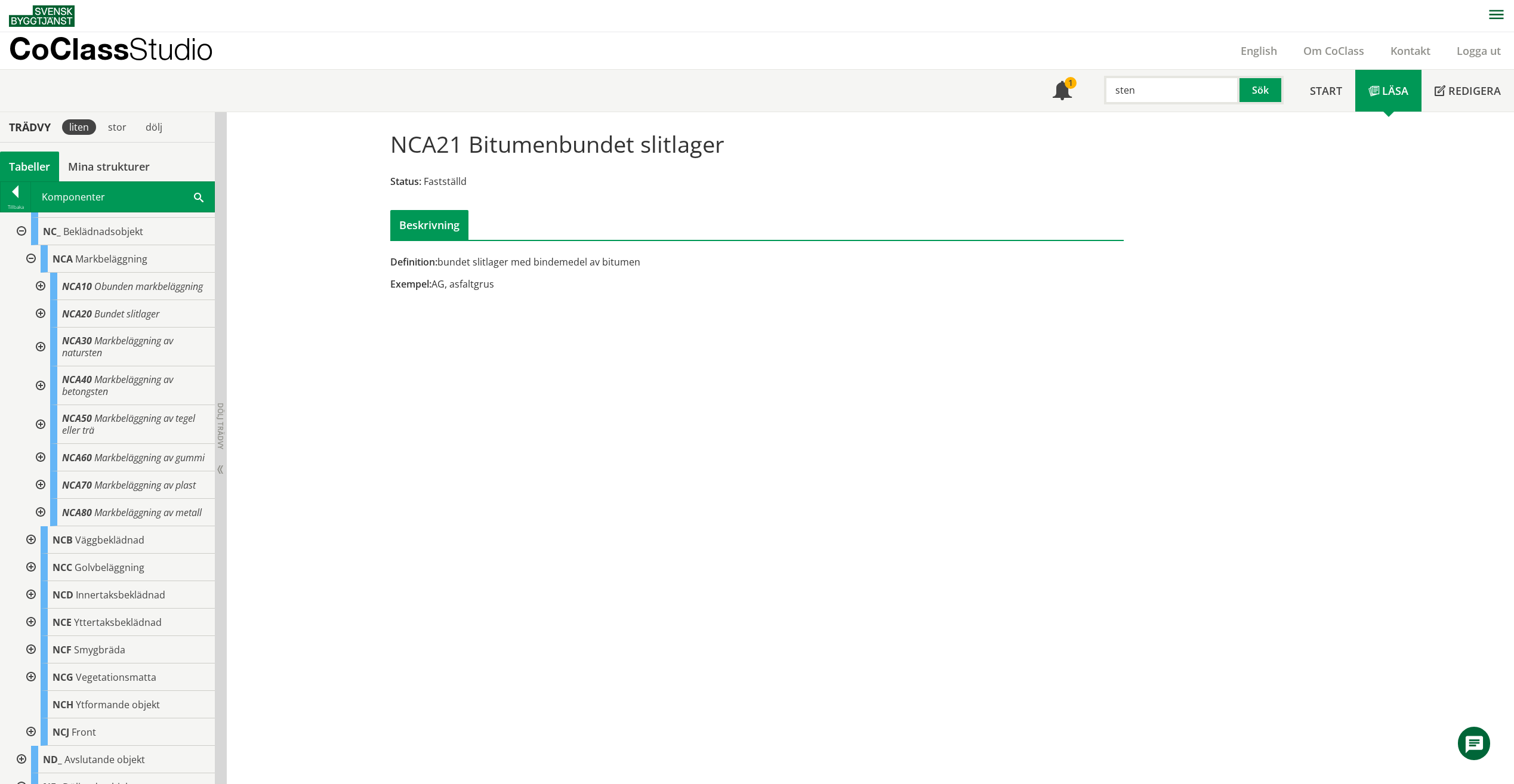
click at [40, 395] on div at bounding box center [39, 386] width 22 height 39
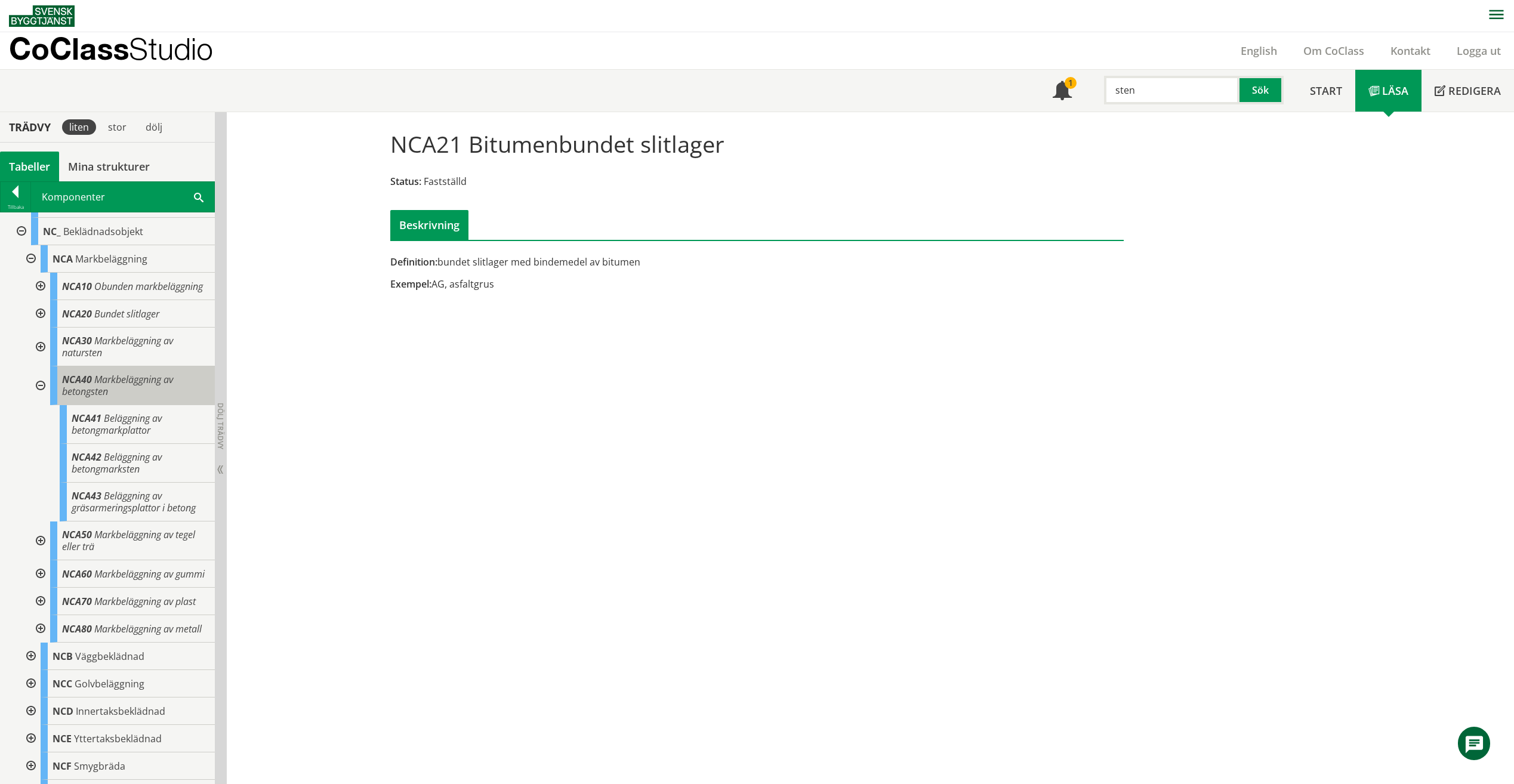
click at [52, 392] on div "NCA40 Markbeläggning av betongsten" at bounding box center [132, 386] width 164 height 39
click at [48, 366] on div at bounding box center [39, 347] width 22 height 39
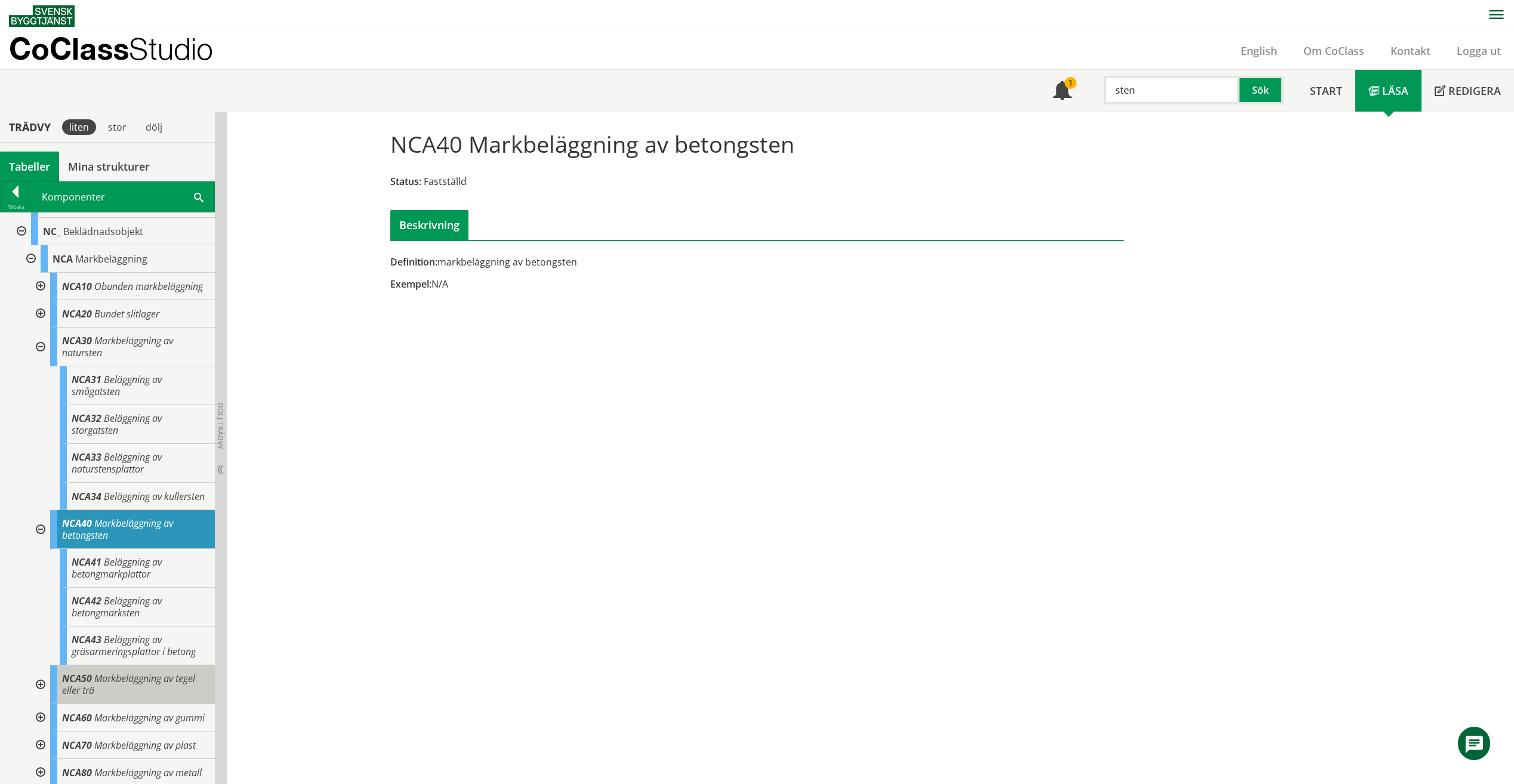
click at [51, 704] on div "NCA50 Markbeläggning av tegel eller trä" at bounding box center [132, 685] width 164 height 39
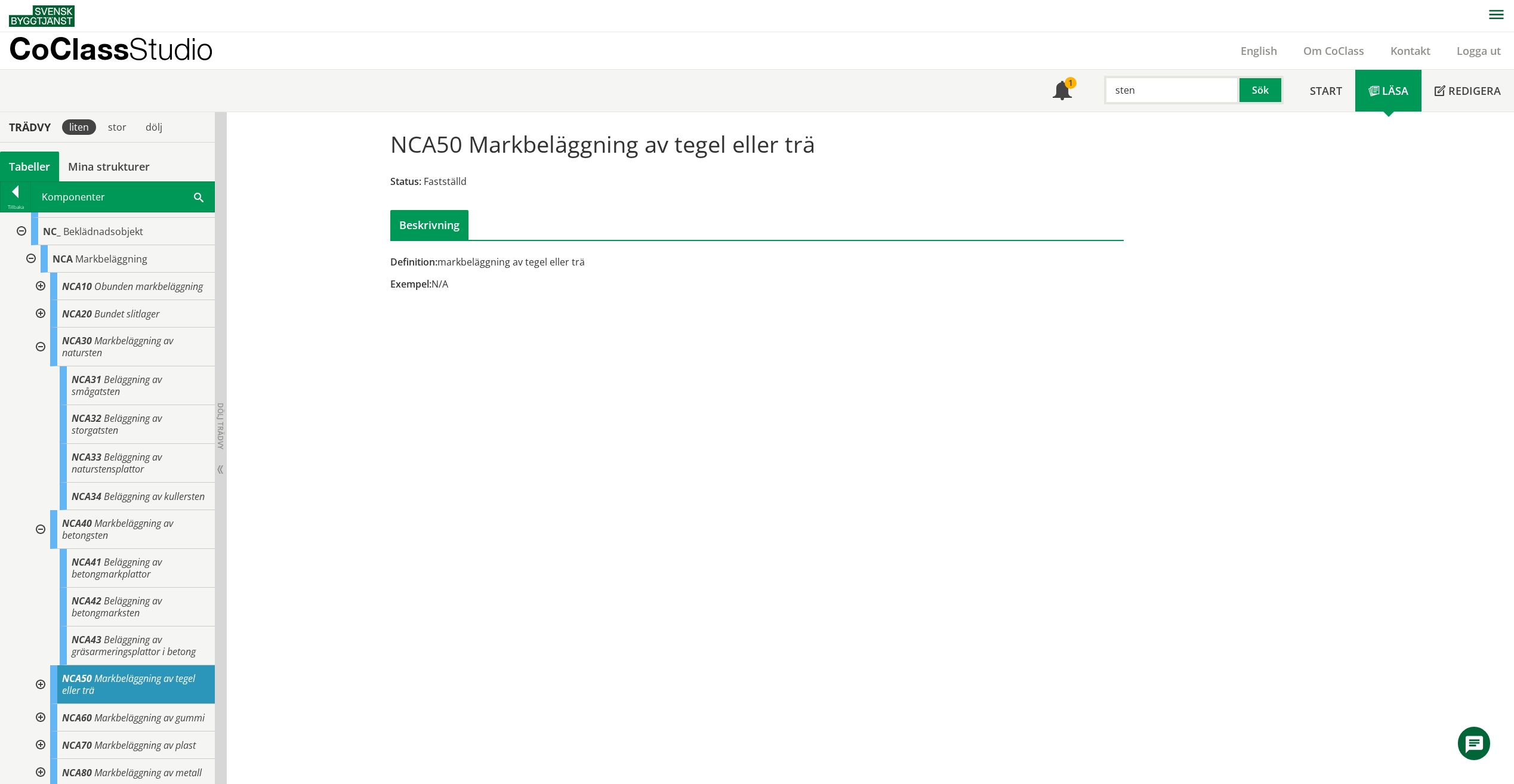
click at [43, 546] on div at bounding box center [39, 530] width 22 height 39
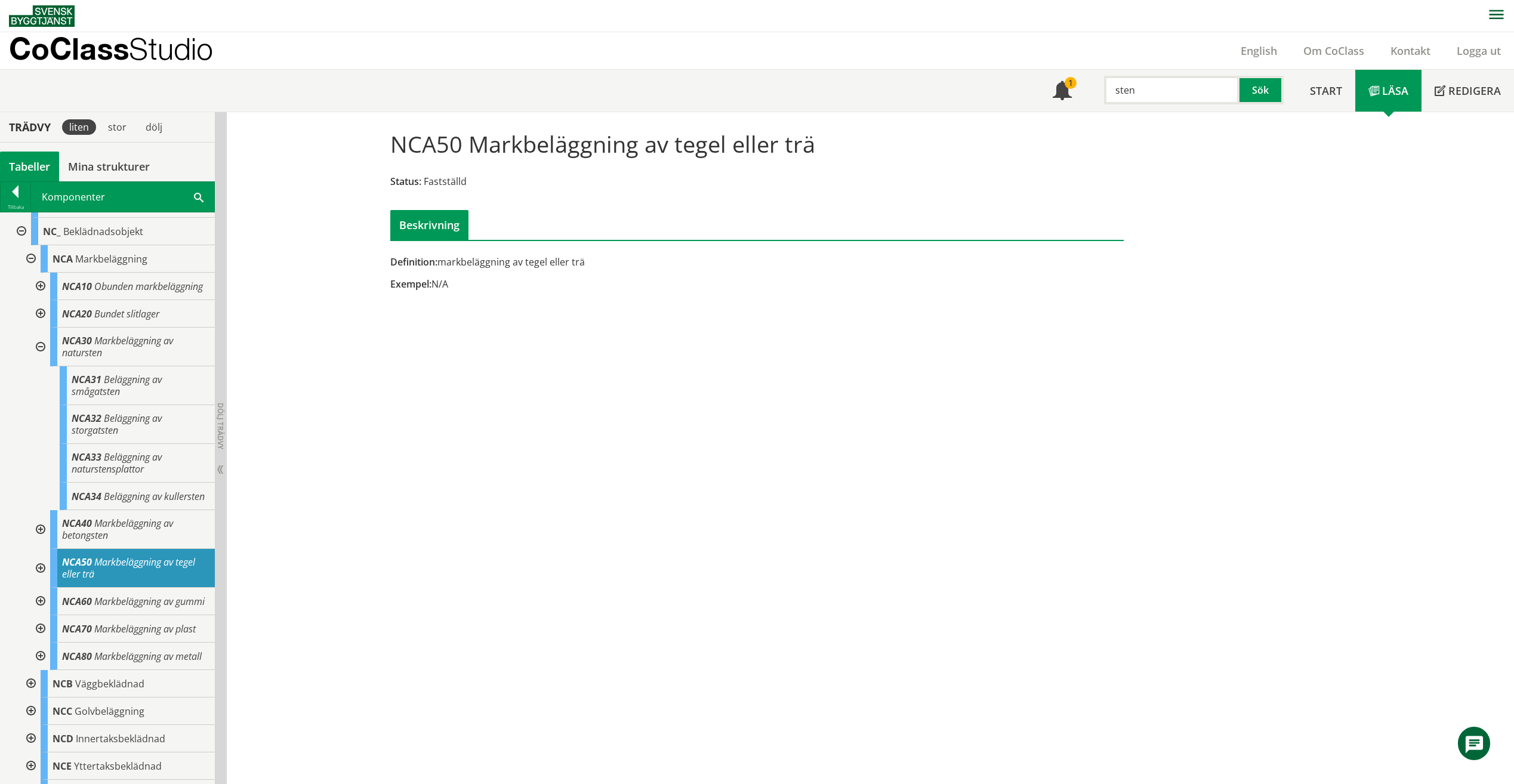
click at [38, 298] on div at bounding box center [39, 286] width 22 height 28
